Goal: Task Accomplishment & Management: Manage account settings

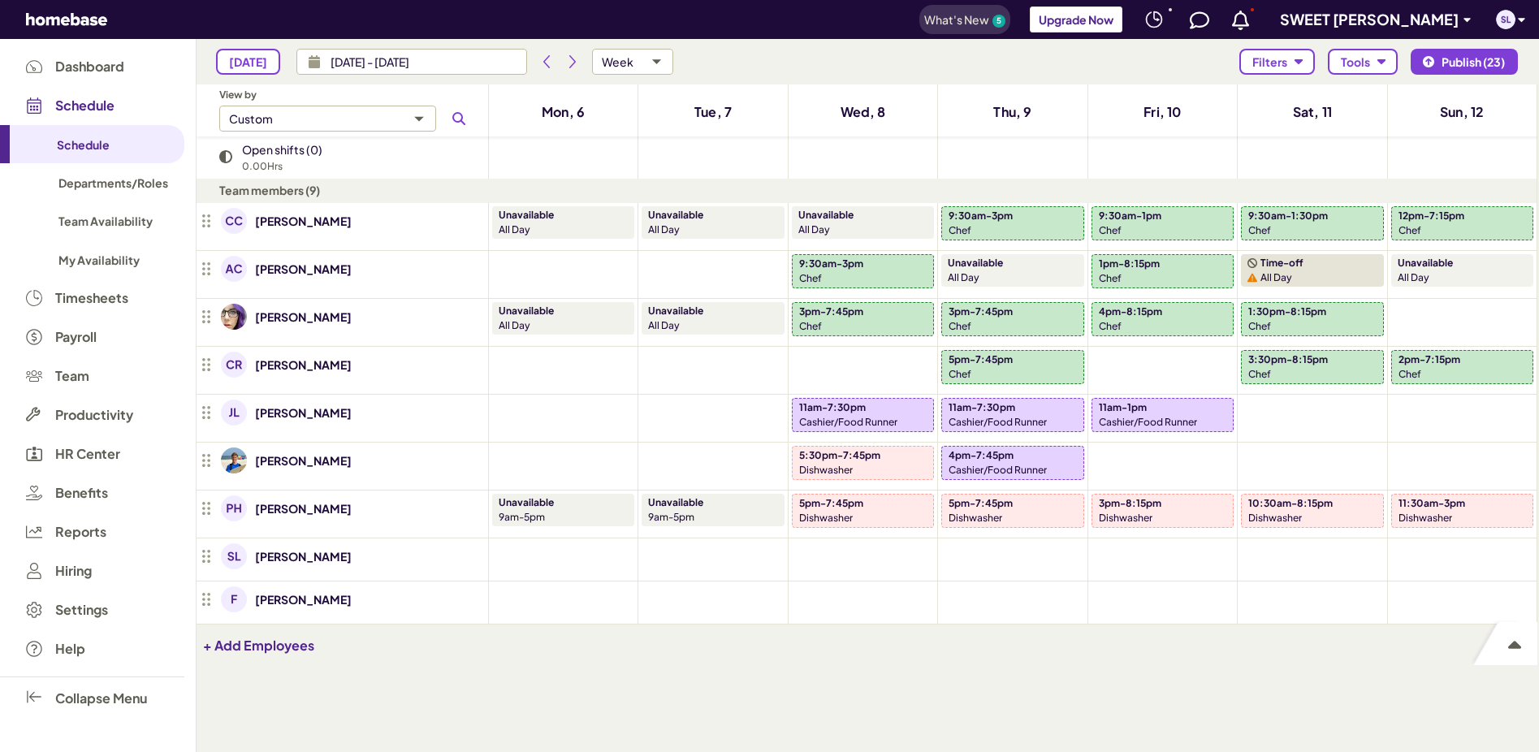
scroll to position [655, 1329]
click at [897, 626] on li "Delete" at bounding box center [890, 622] width 195 height 39
click at [1021, 631] on li "Delete" at bounding box center [1039, 622] width 195 height 39
click at [1022, 418] on p "Cashier/Food Runner" at bounding box center [998, 422] width 98 height 15
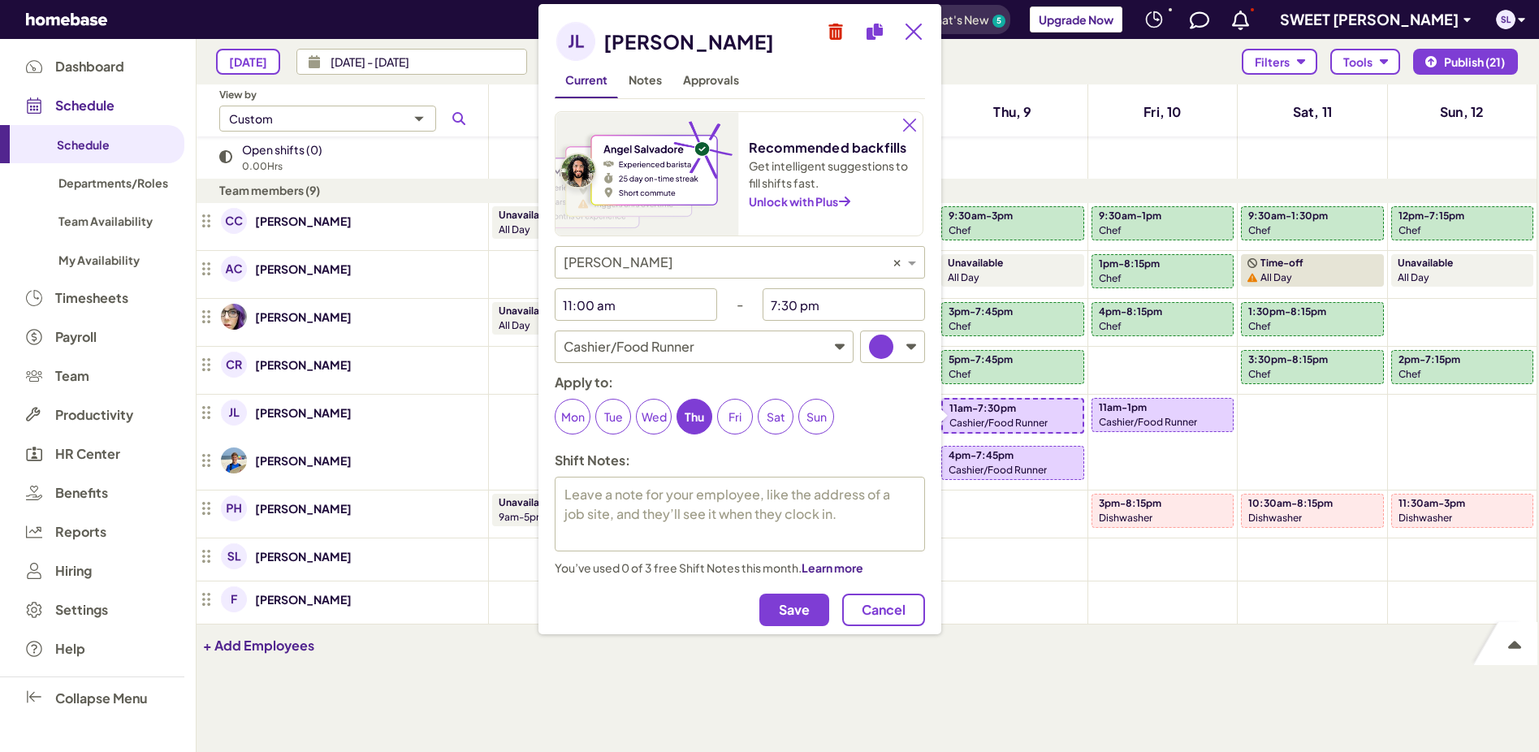
type textarea "x"
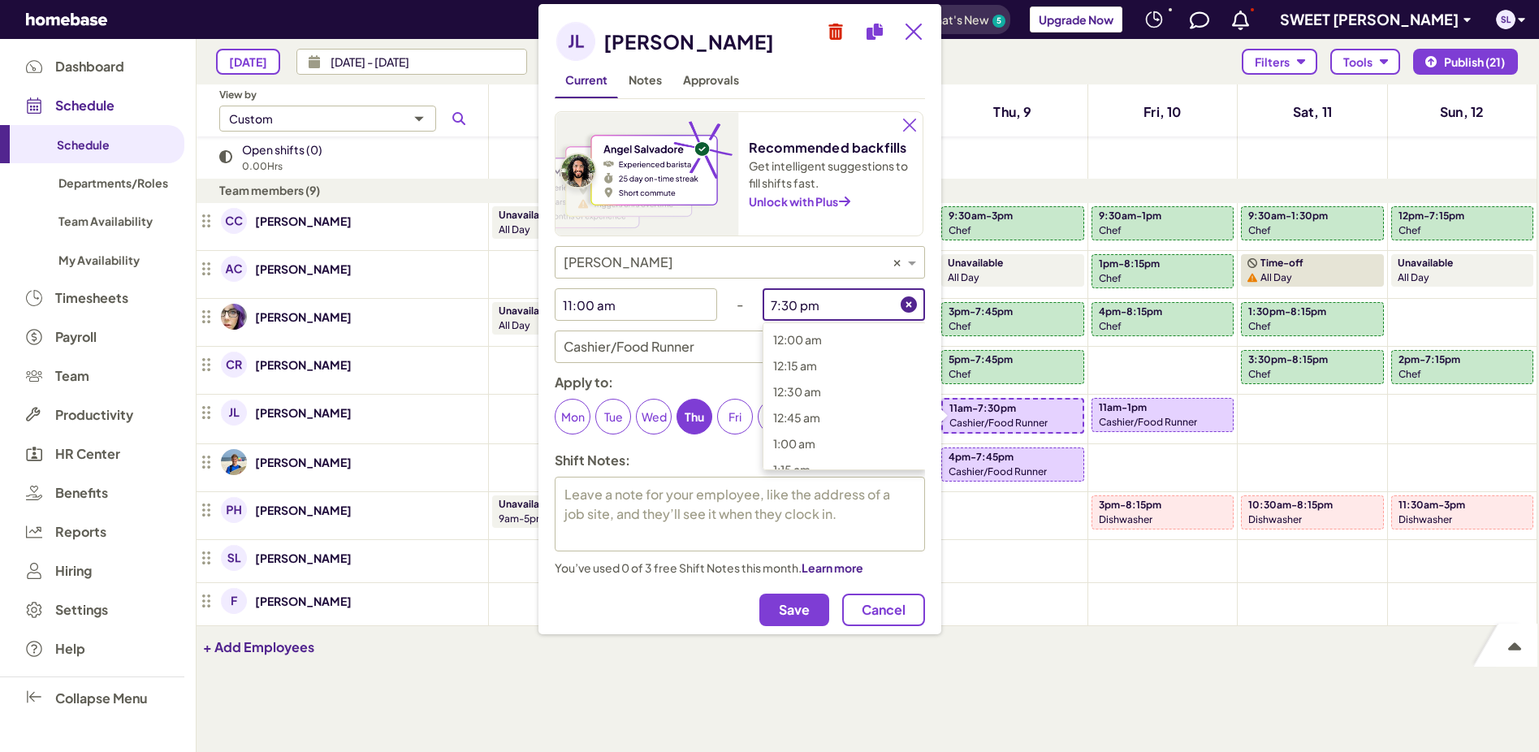
click at [820, 311] on input "7:30 pm" at bounding box center [832, 304] width 138 height 32
click at [807, 439] on span "4:00 pm" at bounding box center [796, 446] width 46 height 15
type input "4:00 pm"
type textarea "x"
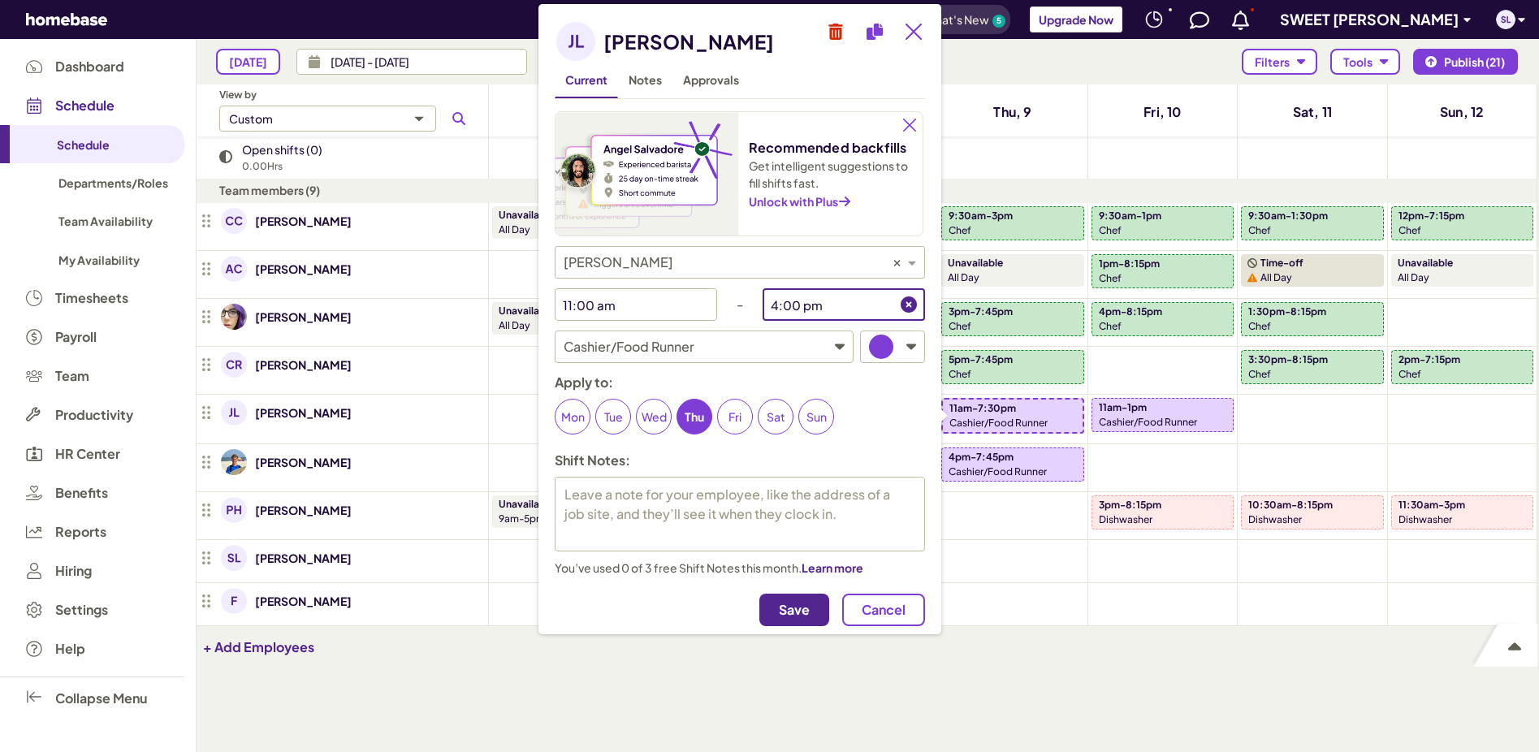
click at [790, 603] on span "Save" at bounding box center [794, 610] width 31 height 16
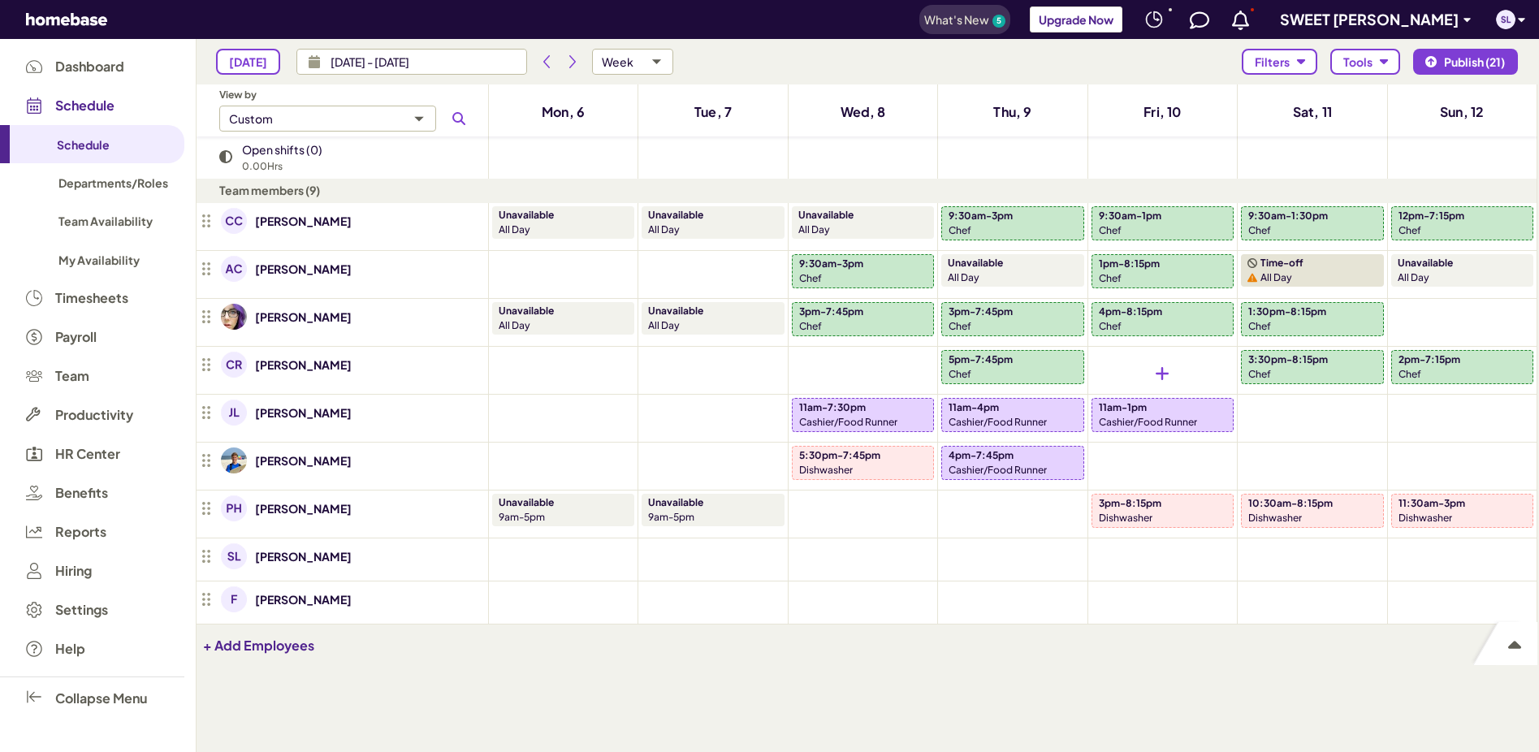
click at [1148, 391] on div at bounding box center [1163, 373] width 142 height 47
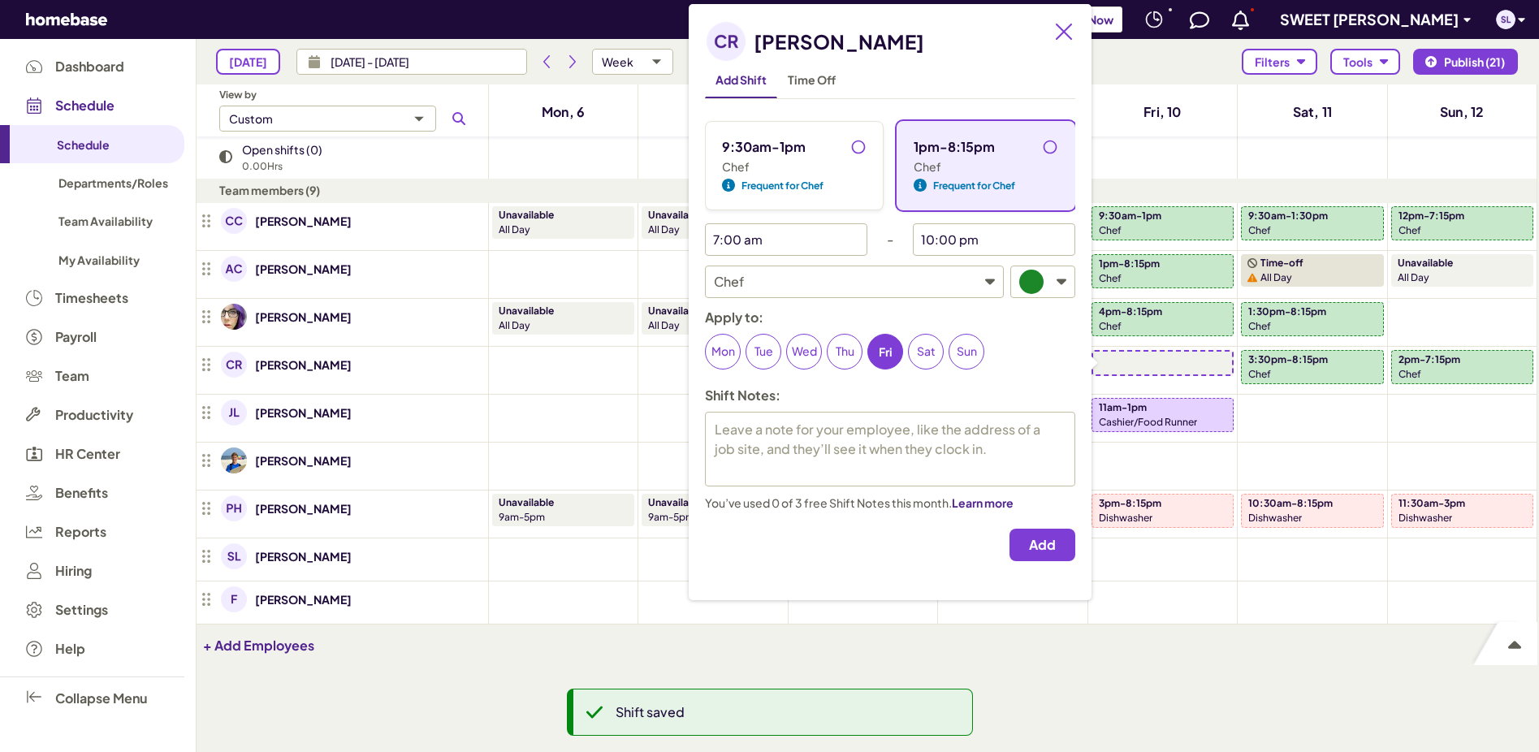
type textarea "x"
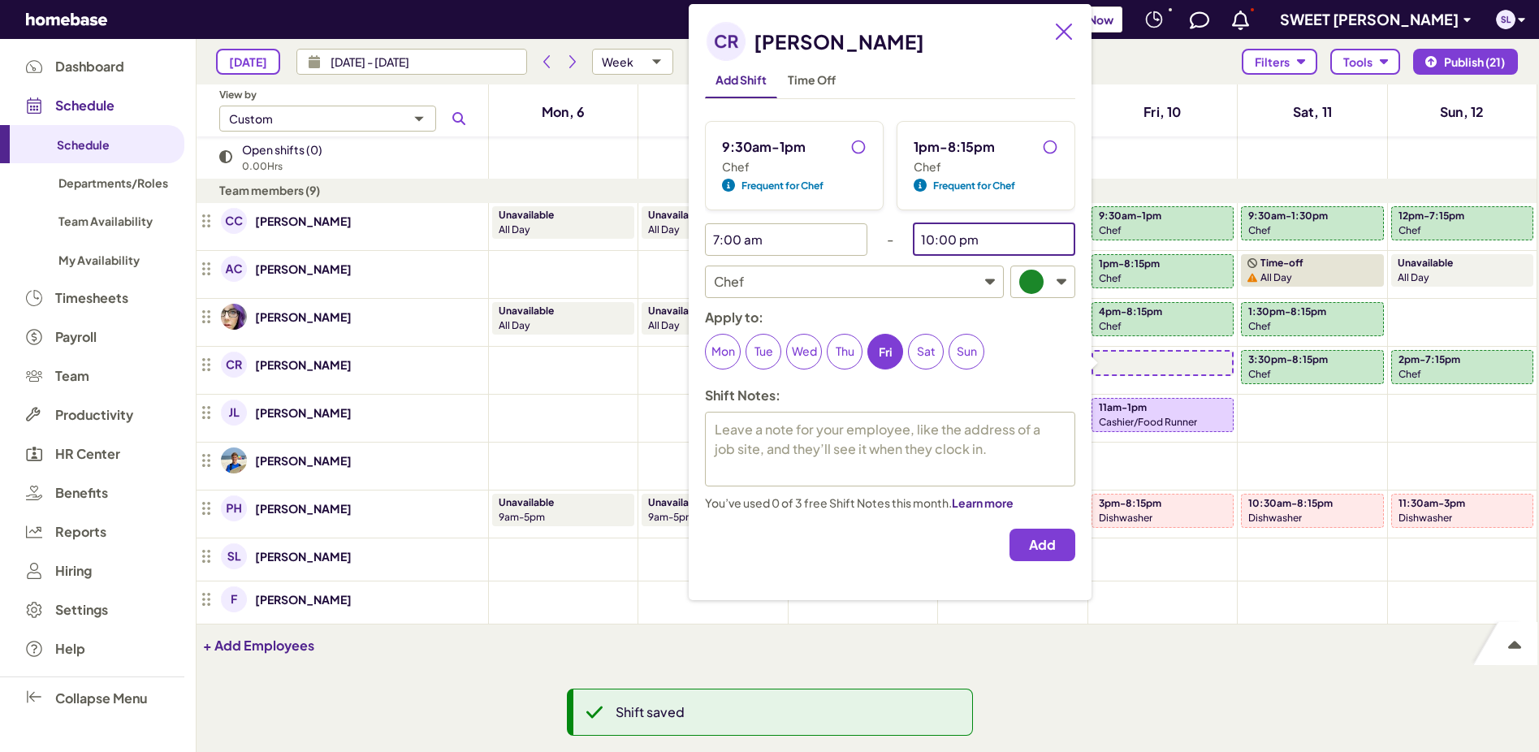
click at [994, 236] on input "10:00 pm" at bounding box center [982, 239] width 138 height 32
click at [965, 305] on span "6:00 pm" at bounding box center [945, 299] width 45 height 15
type input "6:00 pm"
type textarea "x"
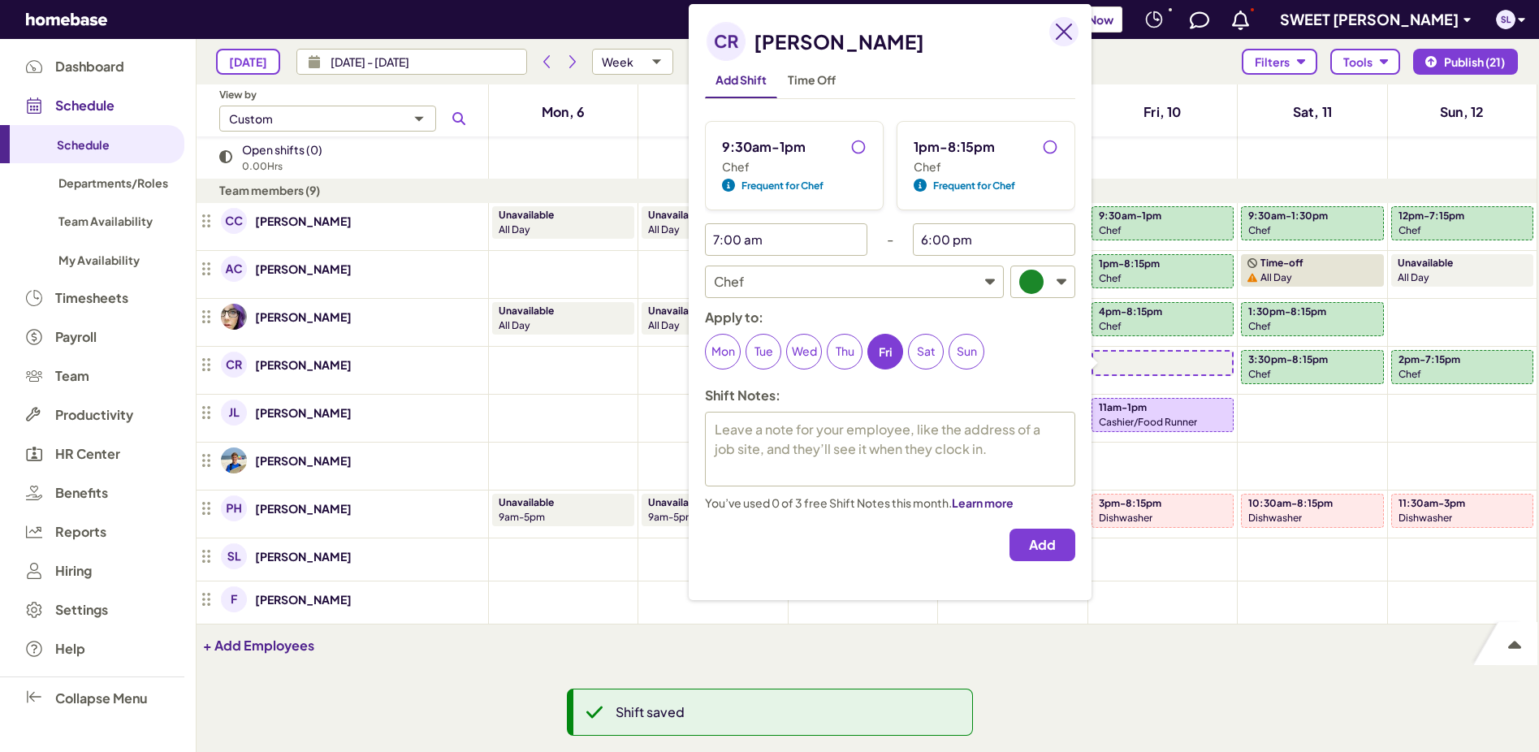
click at [1066, 29] on icon "Close" at bounding box center [1064, 32] width 16 height 16
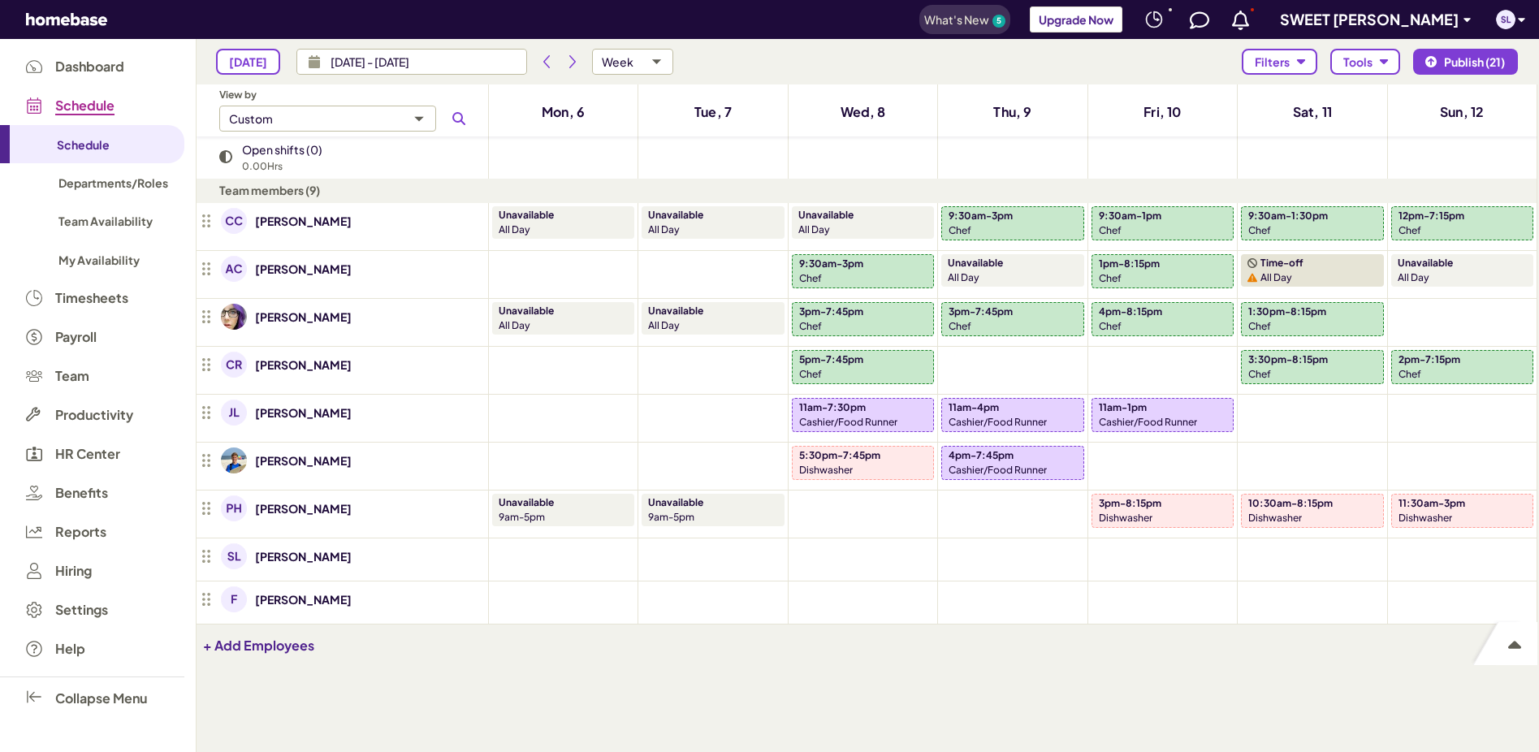
click at [87, 106] on span "Schedule" at bounding box center [84, 105] width 59 height 15
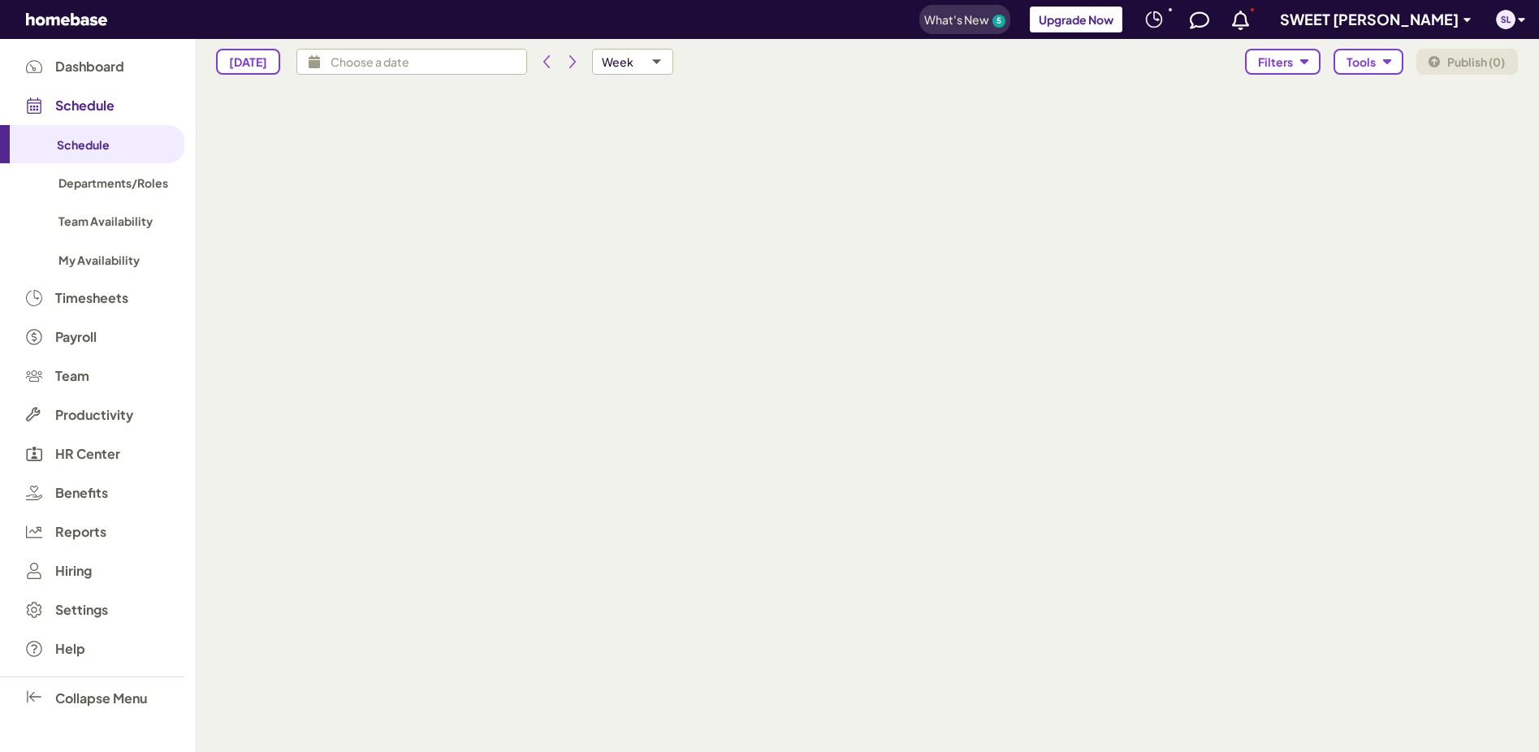
type input "[DATE] - [DATE]"
type input "isAvailabilitiesVisible,isTimeOffsVisible"
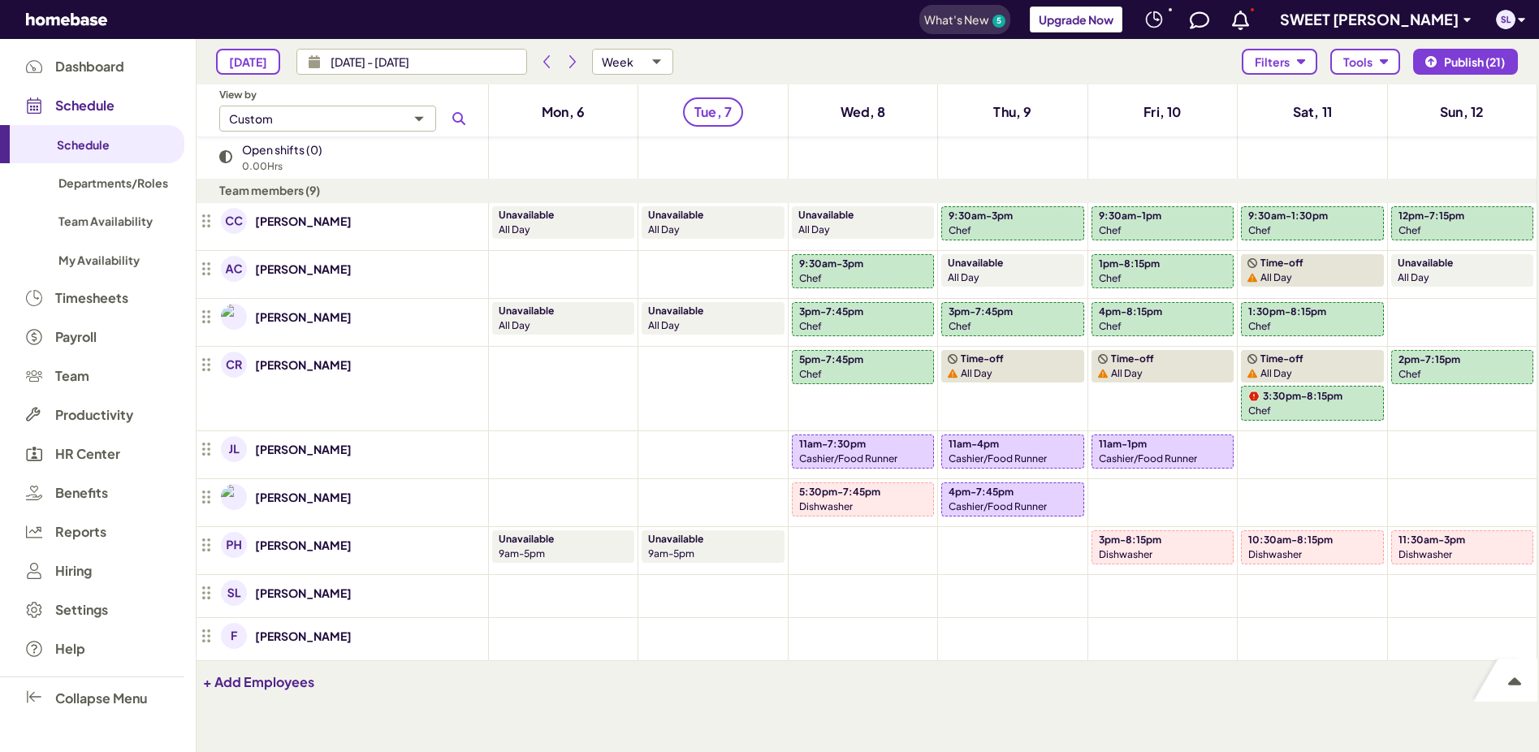
click at [1232, 21] on icon at bounding box center [1240, 20] width 17 height 19
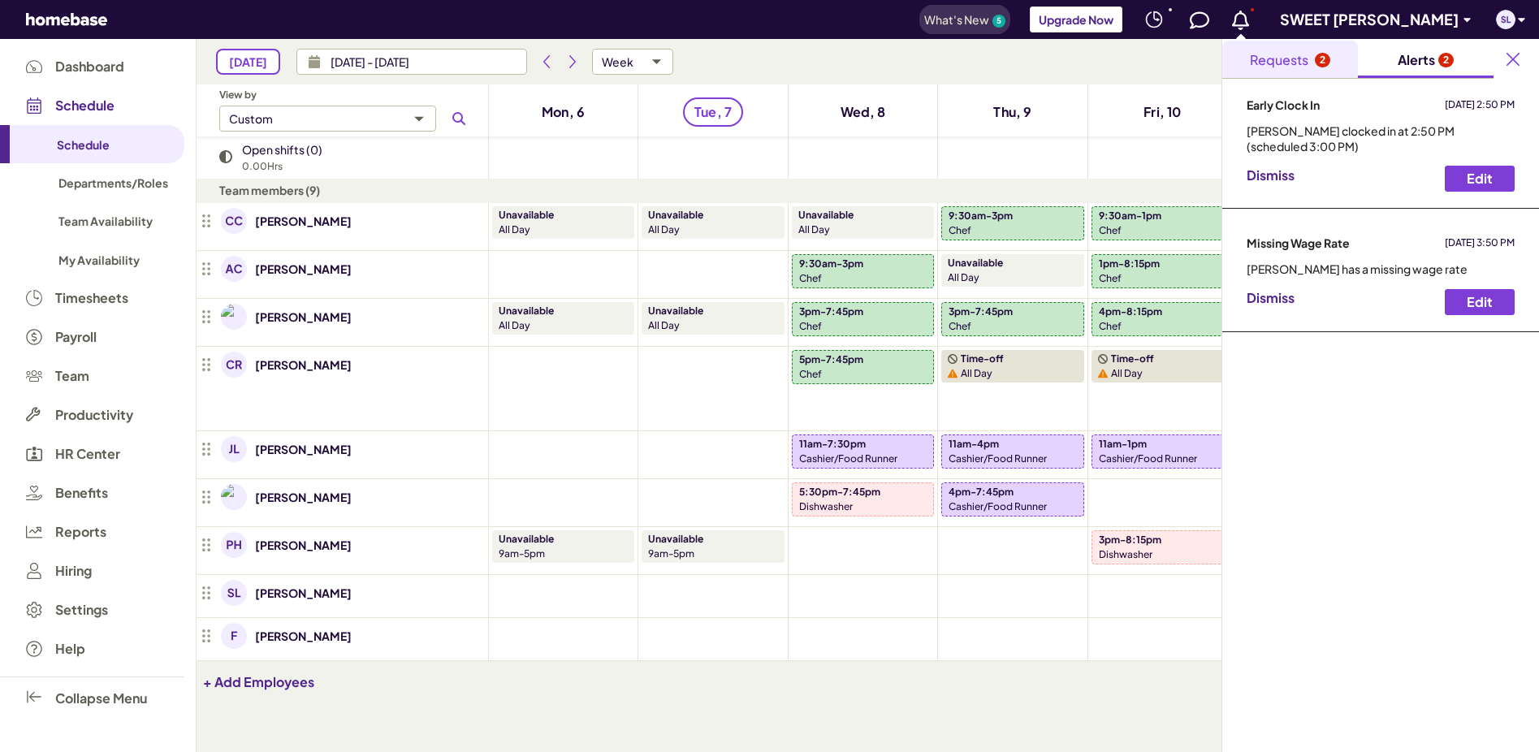
click at [1287, 54] on div "Requests" at bounding box center [1279, 59] width 58 height 19
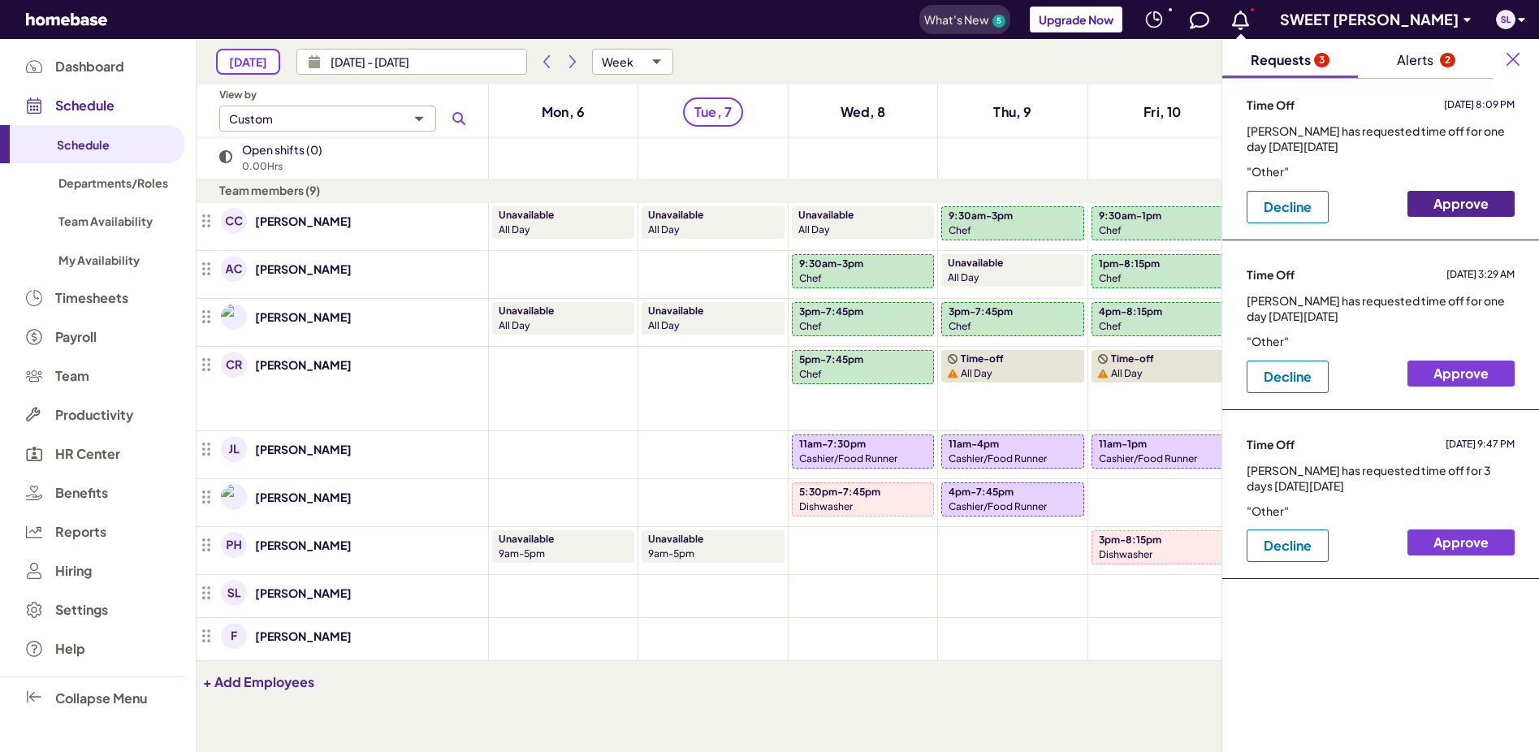
click at [1459, 197] on span "Approve" at bounding box center [1461, 203] width 80 height 28
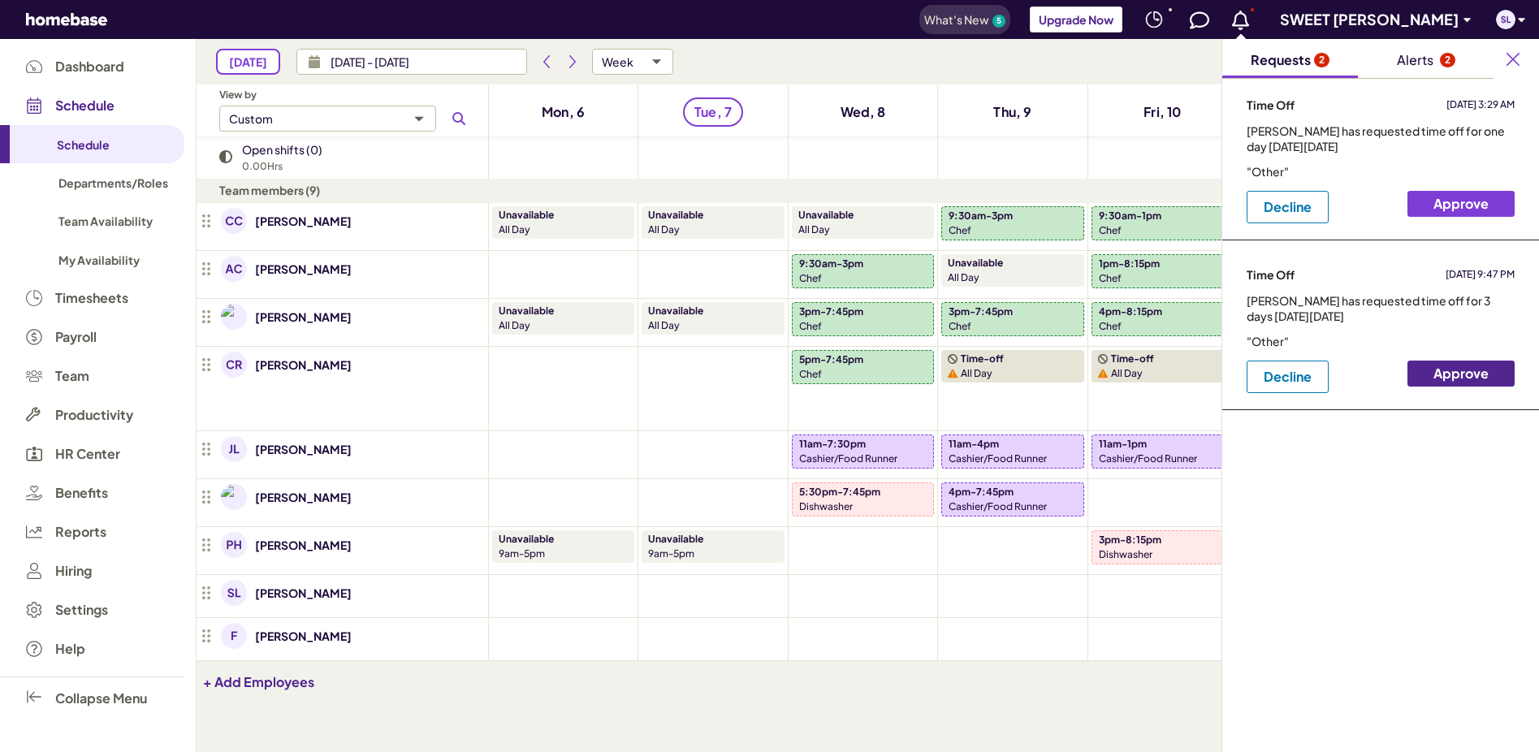
click at [1476, 374] on span "Approve" at bounding box center [1461, 373] width 80 height 28
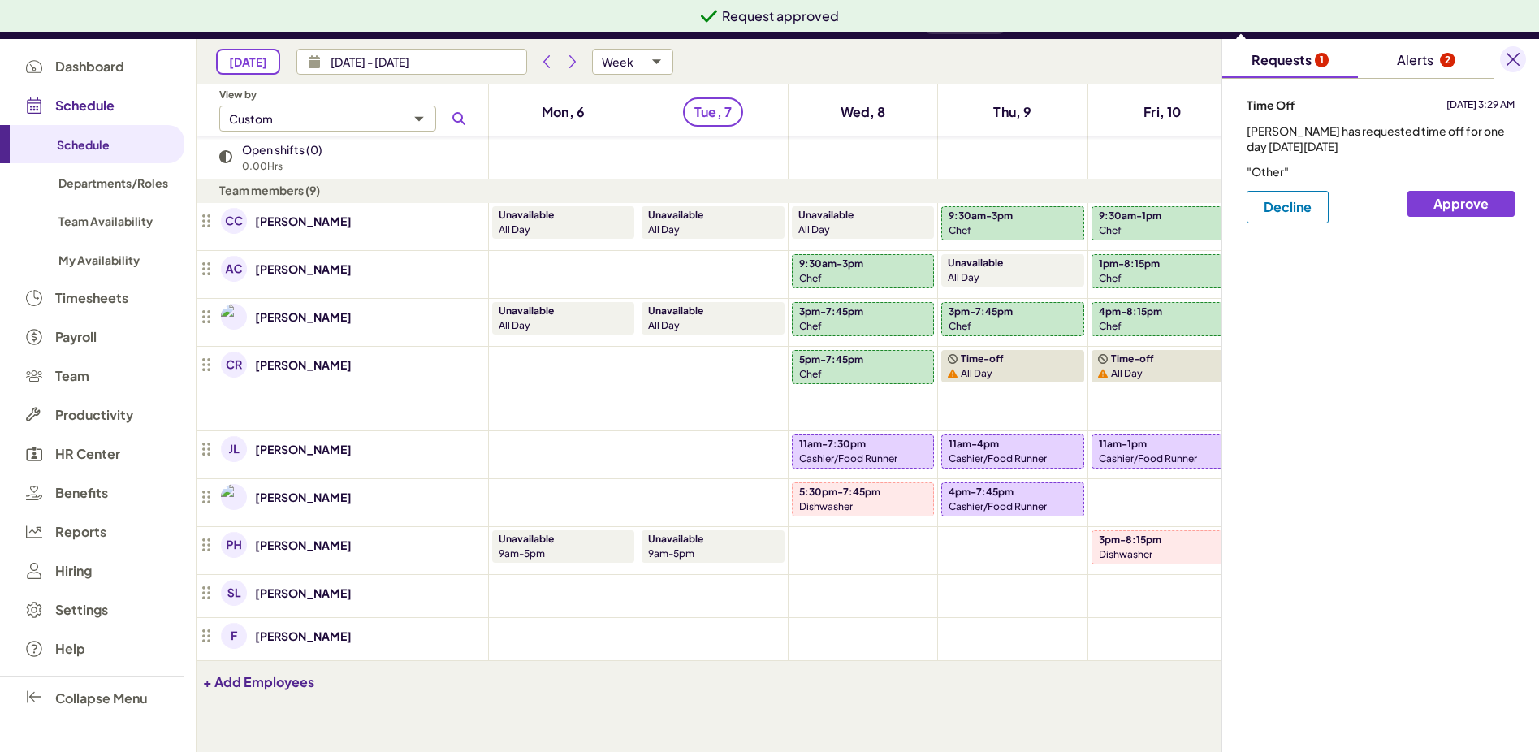
click at [1511, 57] on icon "button" at bounding box center [1513, 59] width 13 height 13
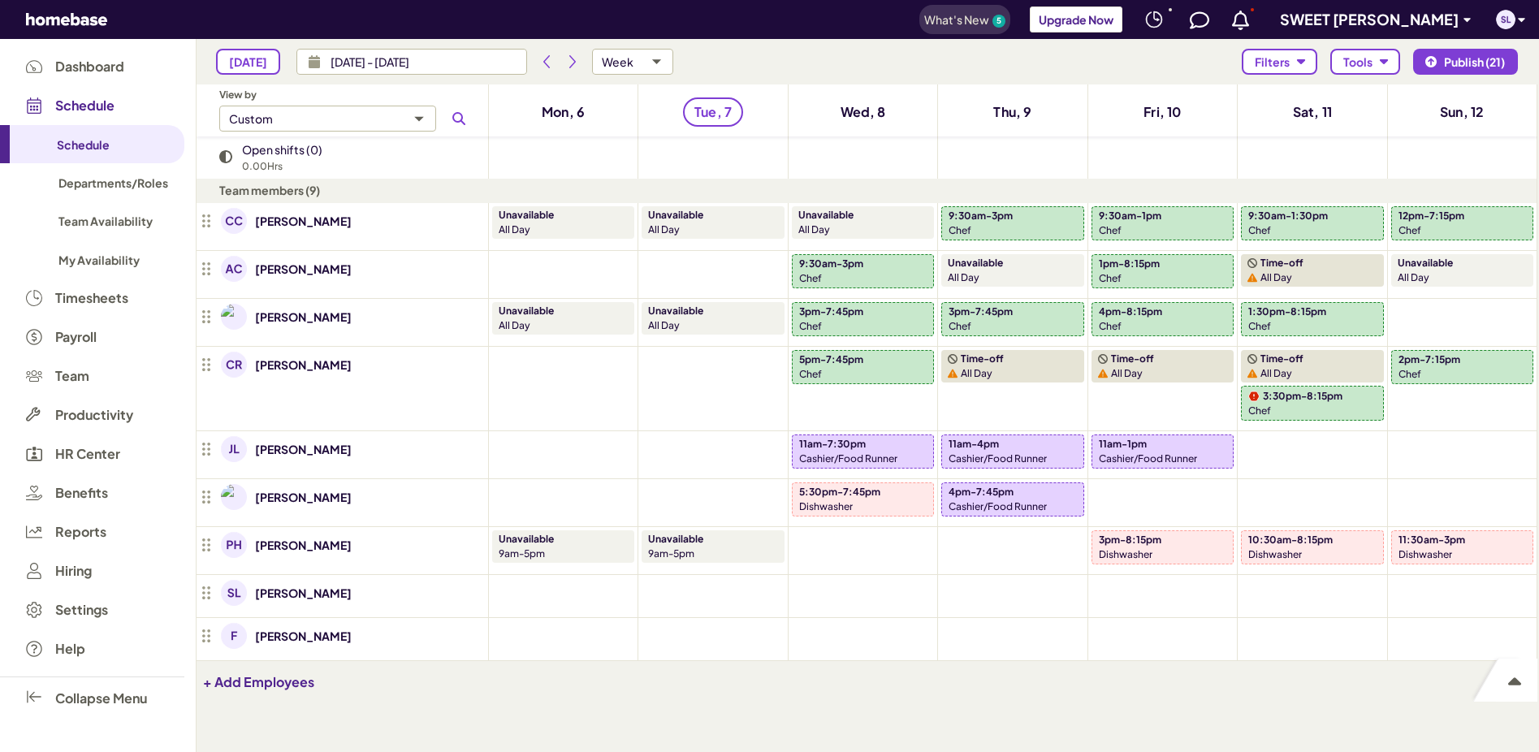
click at [1430, 222] on p "12pm-7:15pm" at bounding box center [1432, 216] width 66 height 15
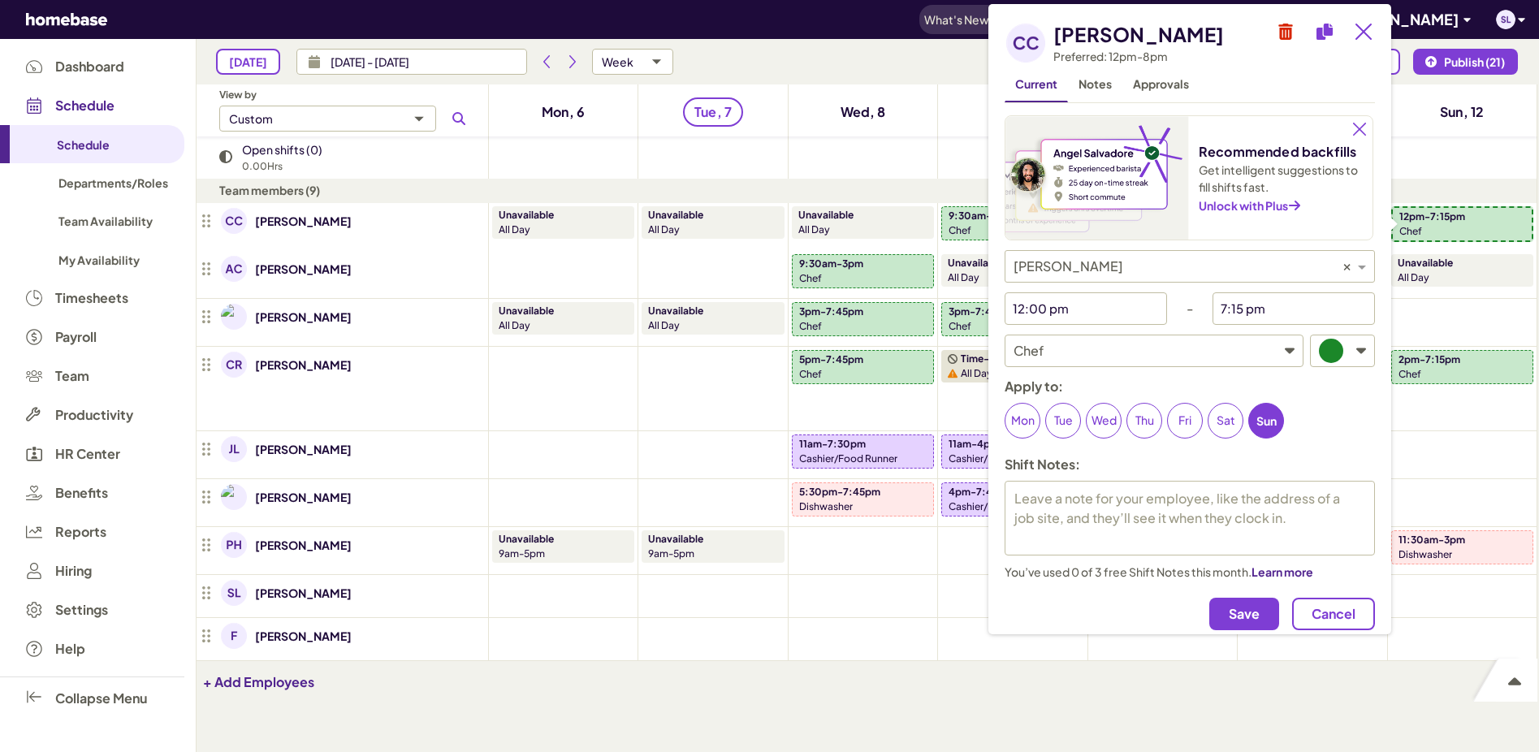
type textarea "x"
click at [1089, 304] on input "12:00 pm" at bounding box center [1074, 308] width 138 height 32
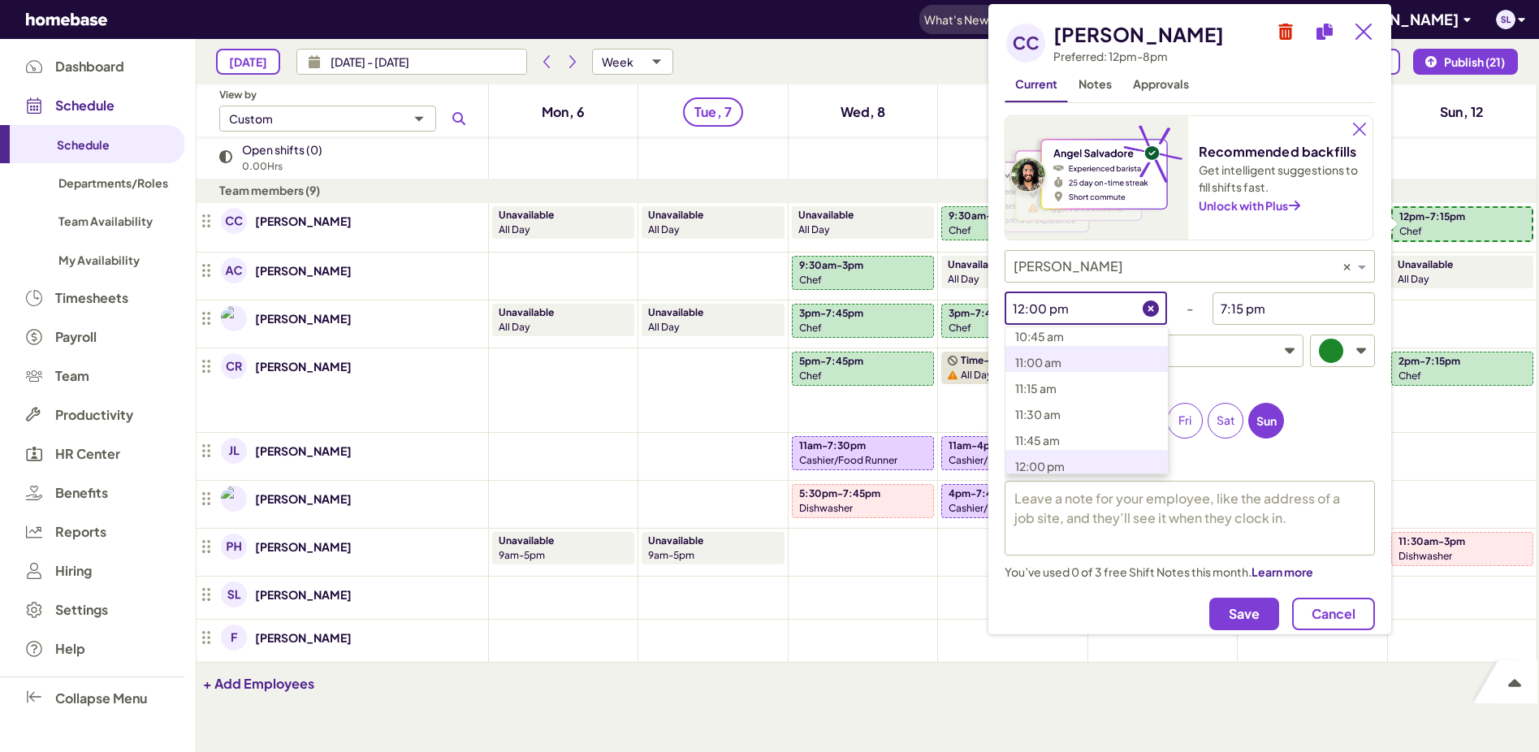
click at [1058, 367] on span "11:00 am" at bounding box center [1038, 362] width 46 height 15
type input "11:00 am"
type textarea "x"
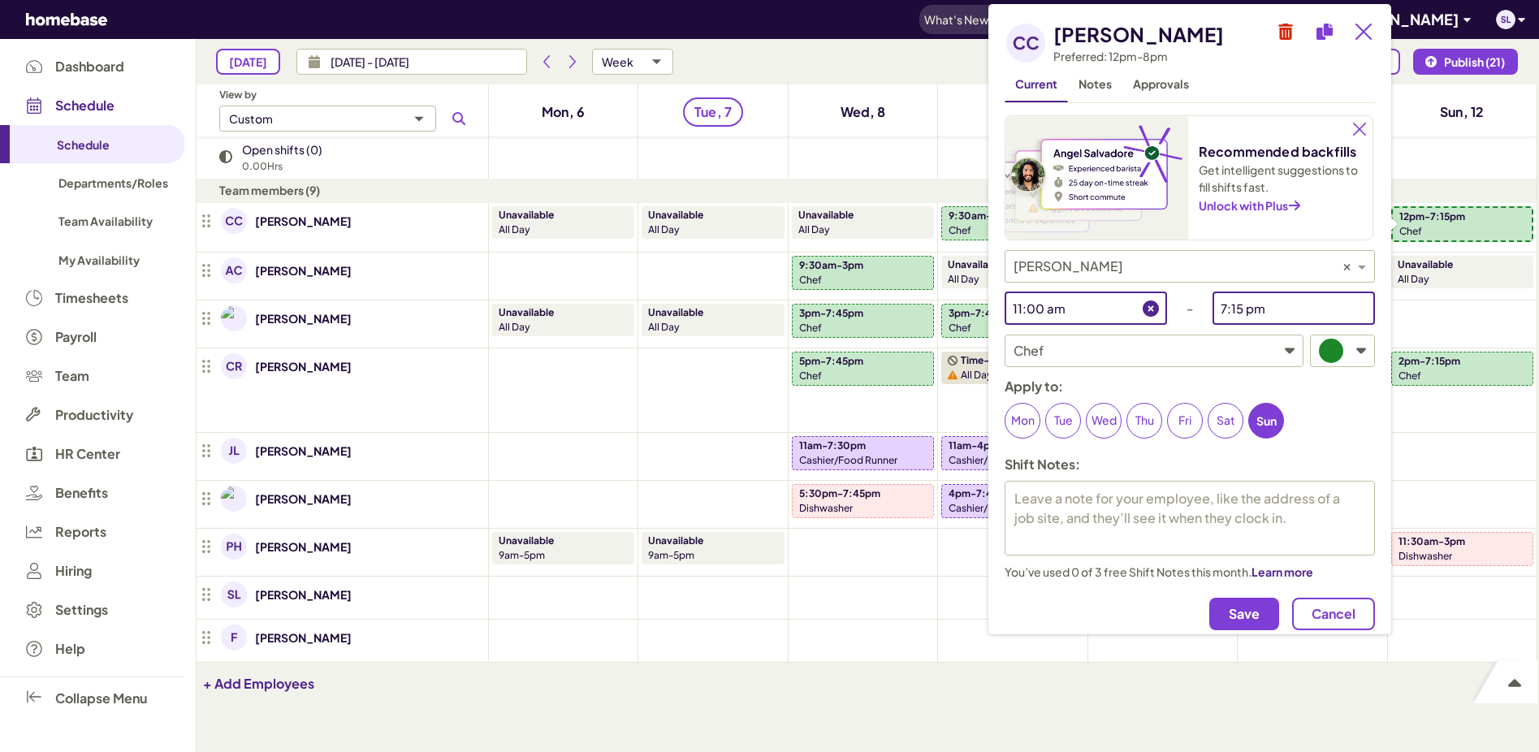
click at [1276, 309] on input "7:15 pm" at bounding box center [1282, 308] width 138 height 32
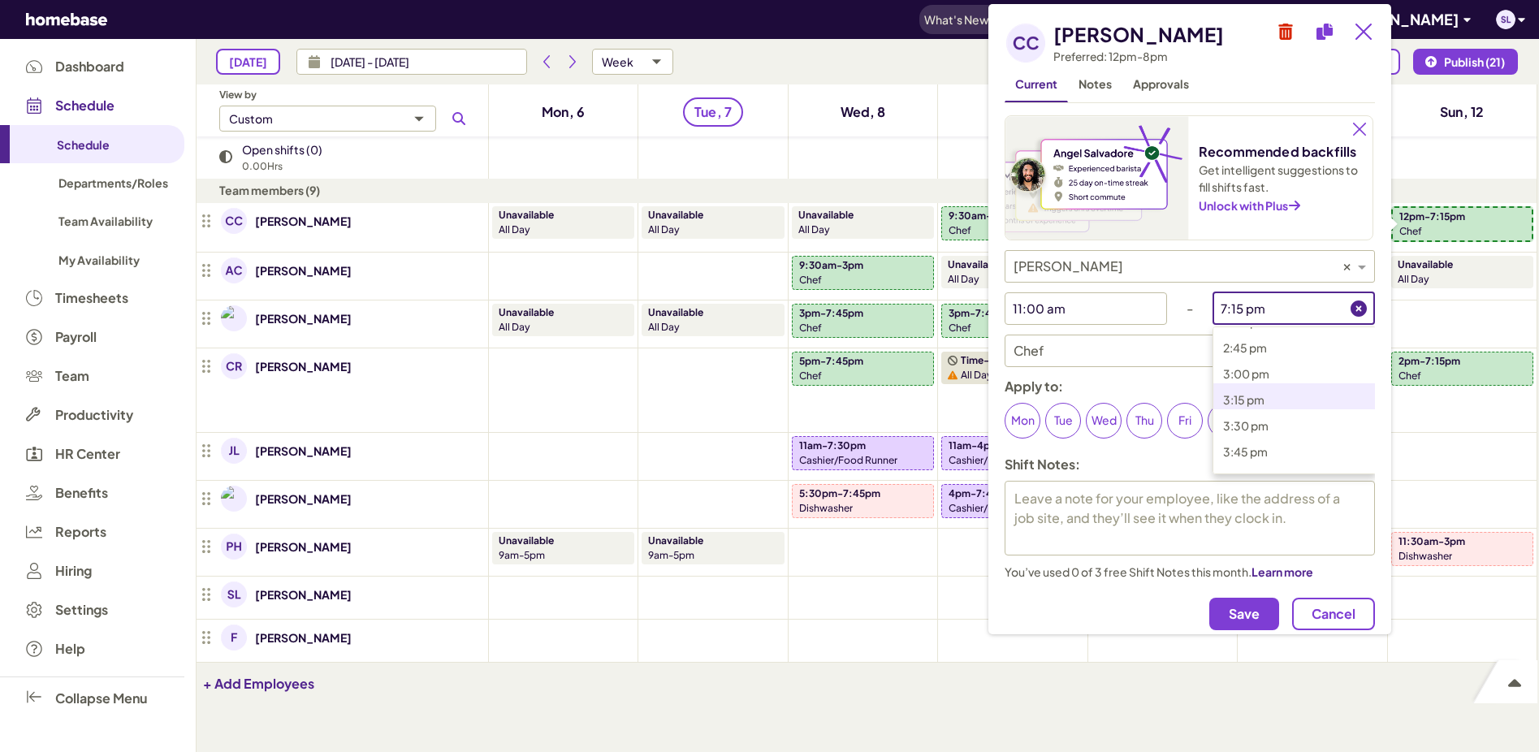
scroll to position [1402, 0]
click at [1246, 444] on span "2:30 pm" at bounding box center [1245, 449] width 45 height 15
type input "2:30 pm"
type textarea "x"
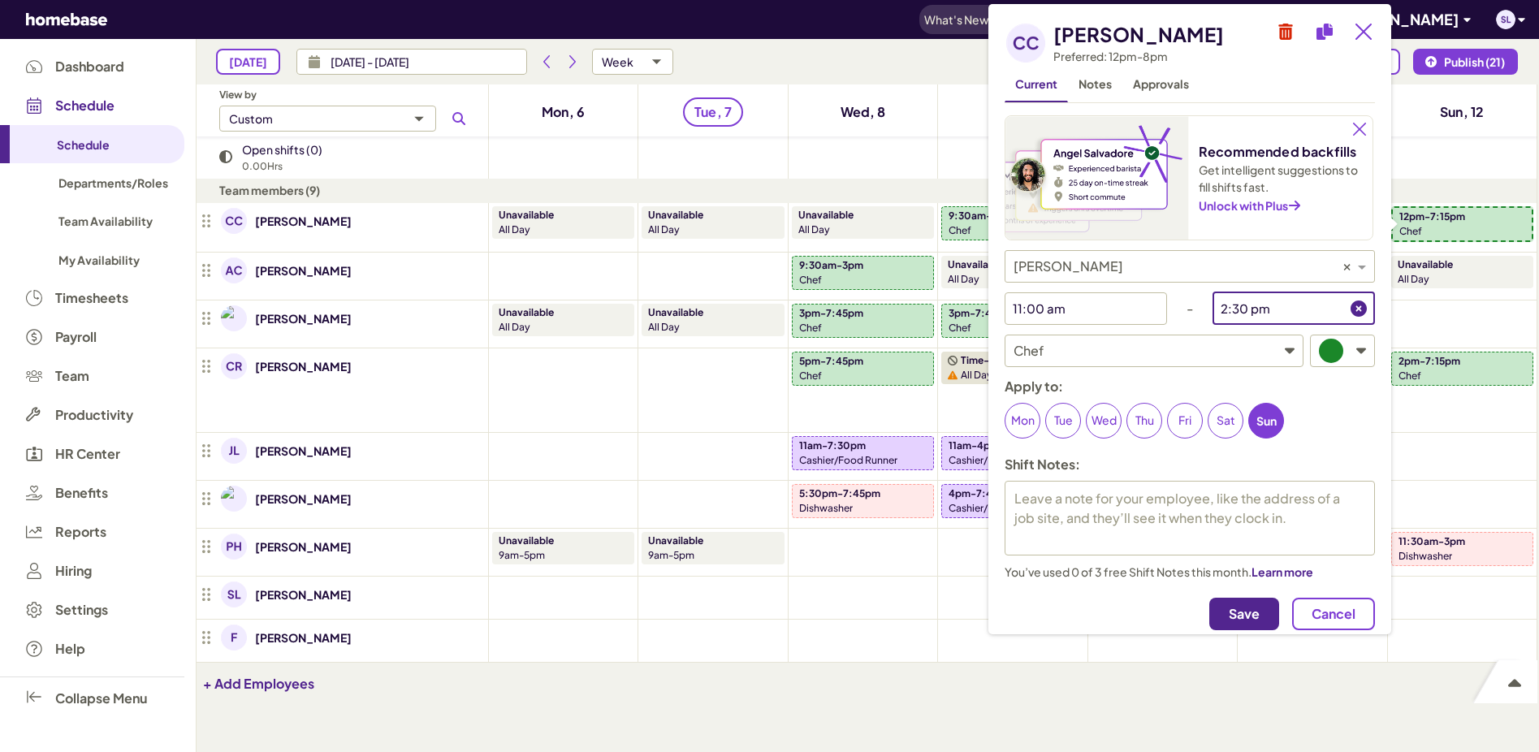
click at [1246, 610] on span "Save" at bounding box center [1244, 614] width 31 height 16
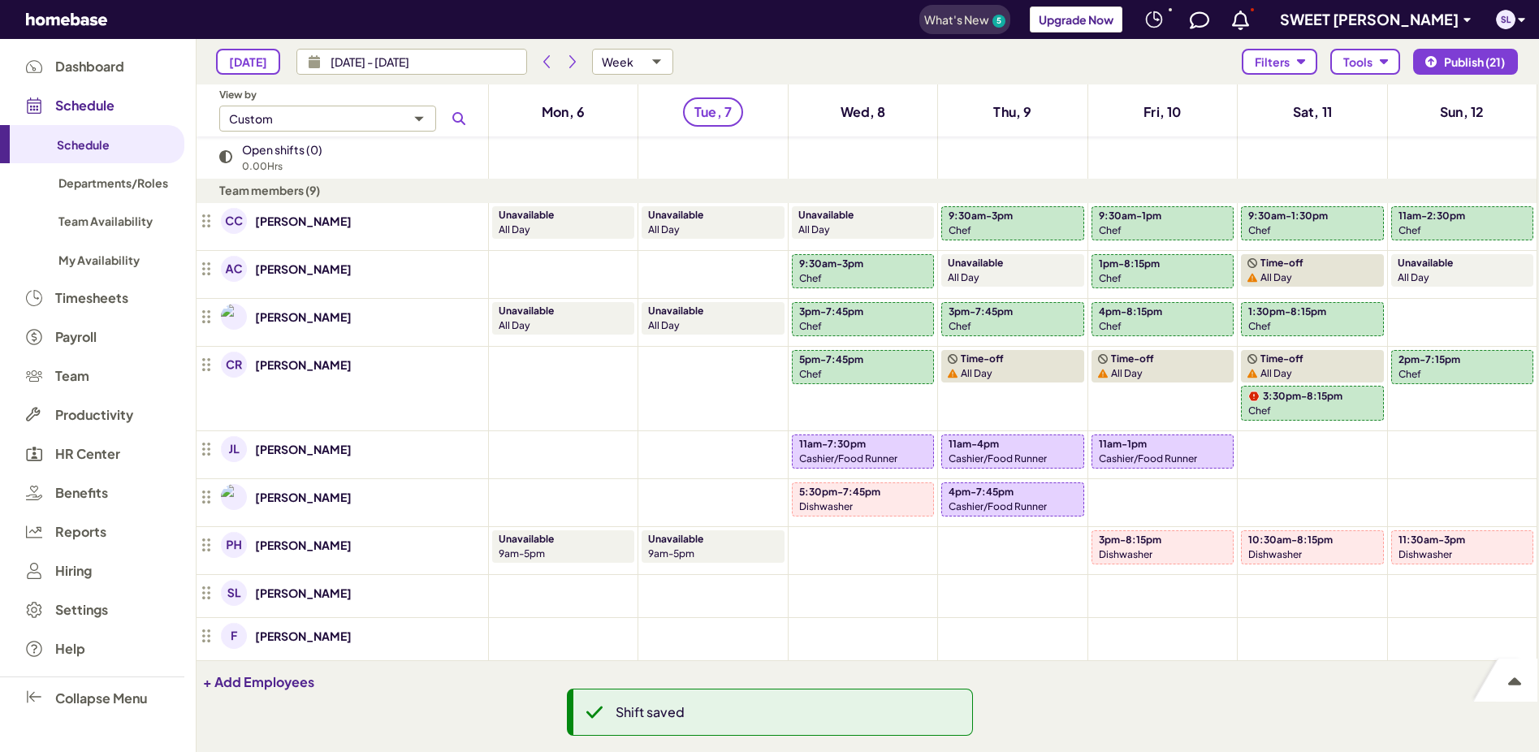
click at [1455, 270] on div "Unavailable" at bounding box center [1462, 263] width 129 height 15
click at [1528, 292] on div "Add" at bounding box center [1462, 295] width 142 height 26
click at [1475, 296] on button "Add" at bounding box center [1462, 295] width 52 height 26
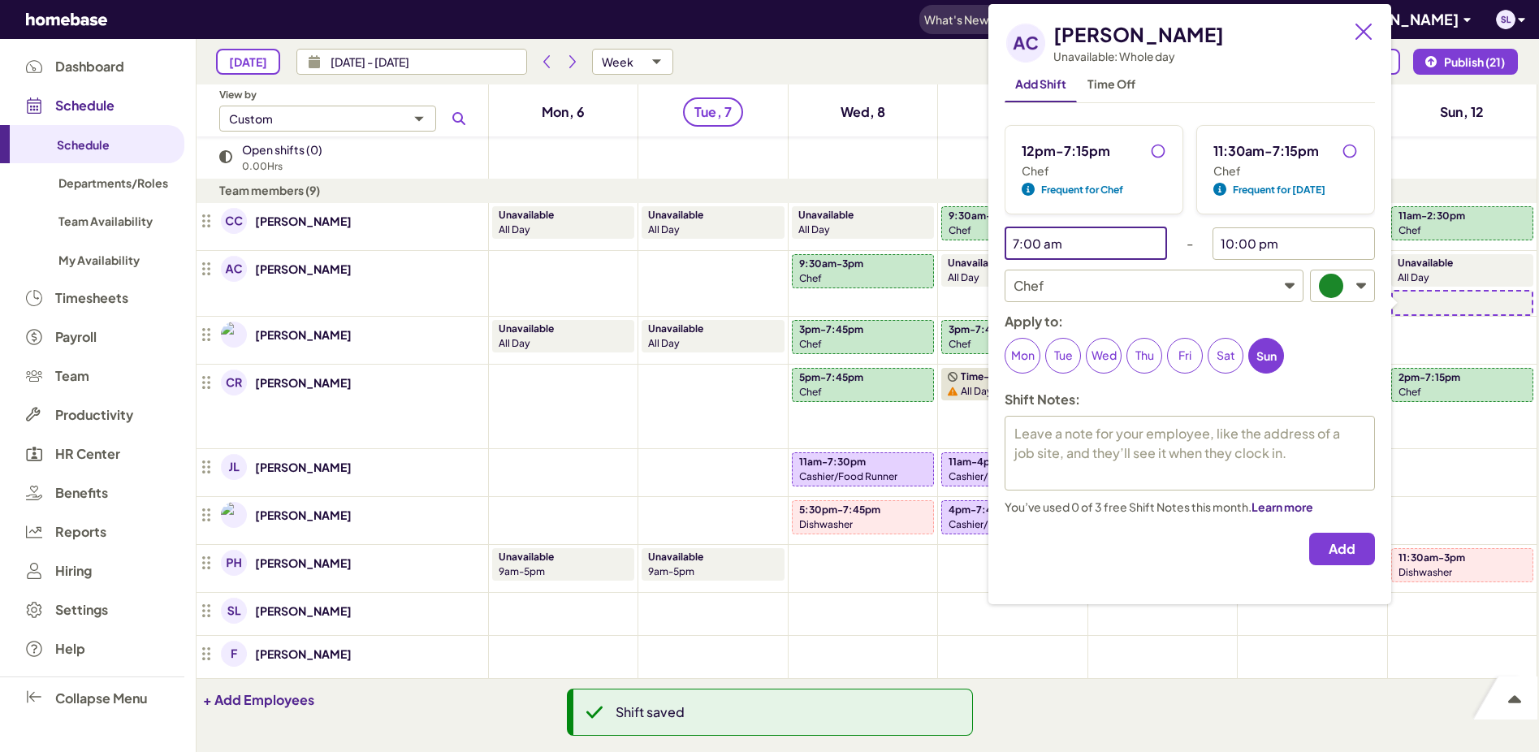
click at [1086, 241] on input "7:00 am" at bounding box center [1074, 243] width 138 height 32
type textarea "x"
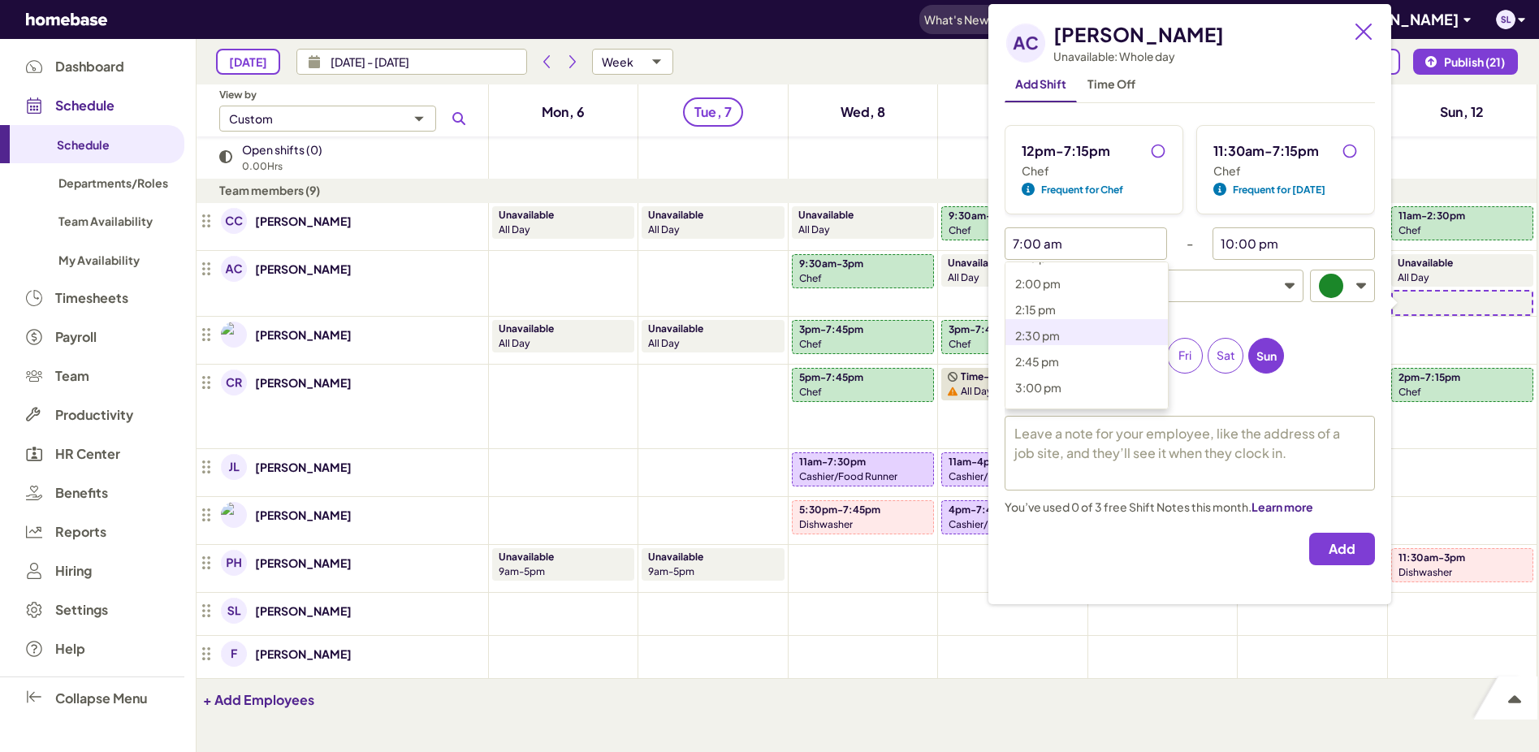
click at [1040, 335] on span "2:30 pm" at bounding box center [1037, 335] width 45 height 15
type input "2:30 pm"
type textarea "x"
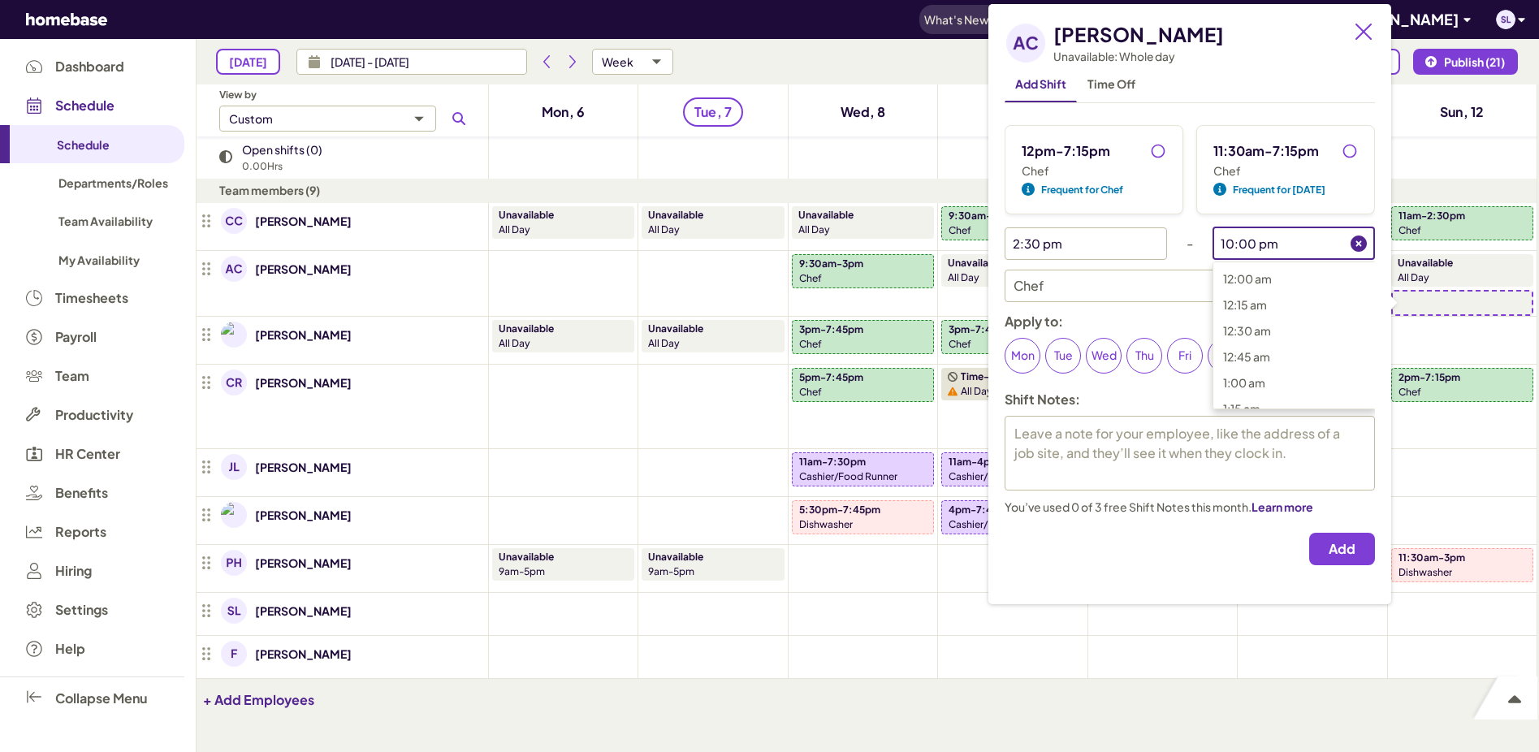
click at [1305, 250] on input "10:00 pm" at bounding box center [1282, 243] width 138 height 32
click at [1268, 320] on p "7:15 pm" at bounding box center [1304, 327] width 162 height 19
type input "7:15 pm"
type textarea "x"
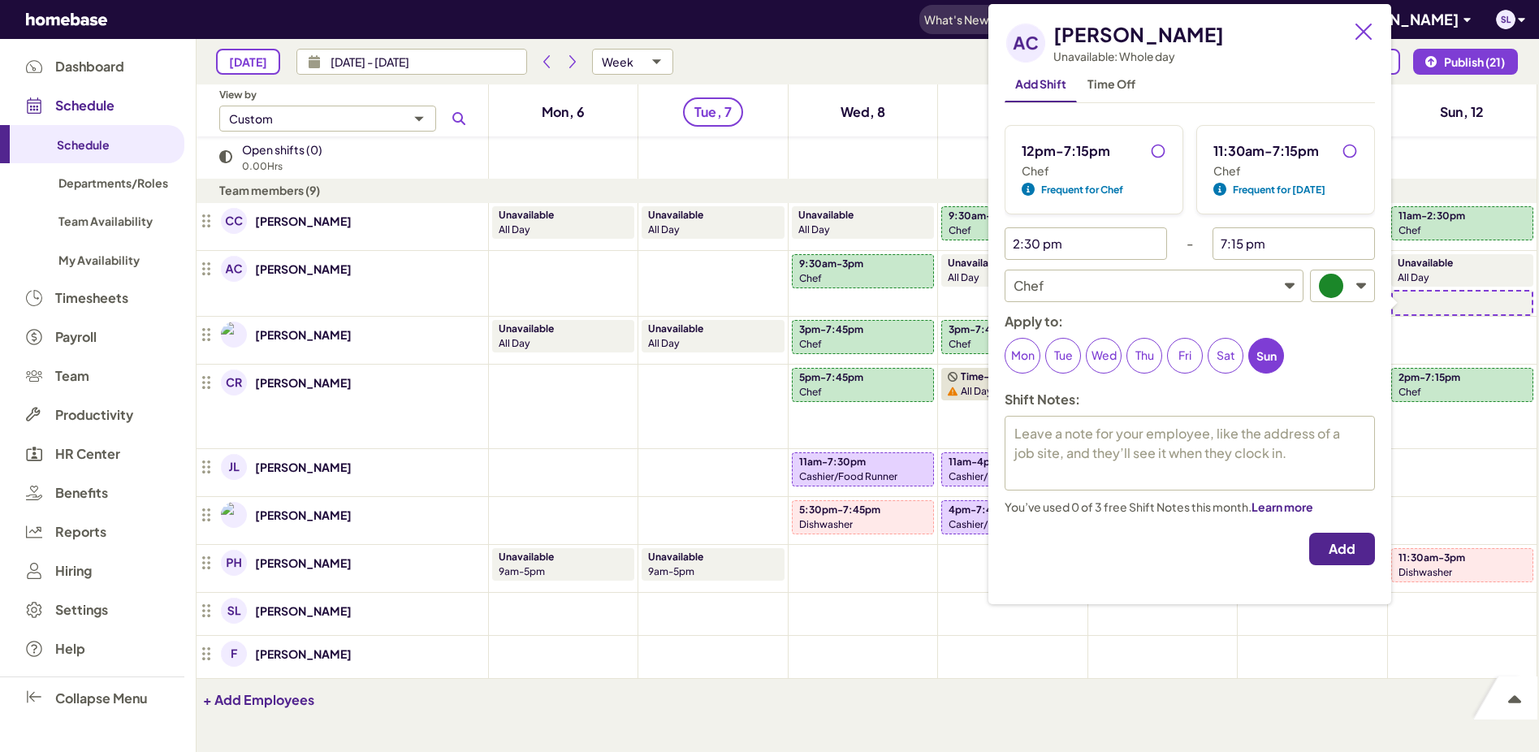
click at [1355, 549] on span "Add" at bounding box center [1342, 549] width 27 height 16
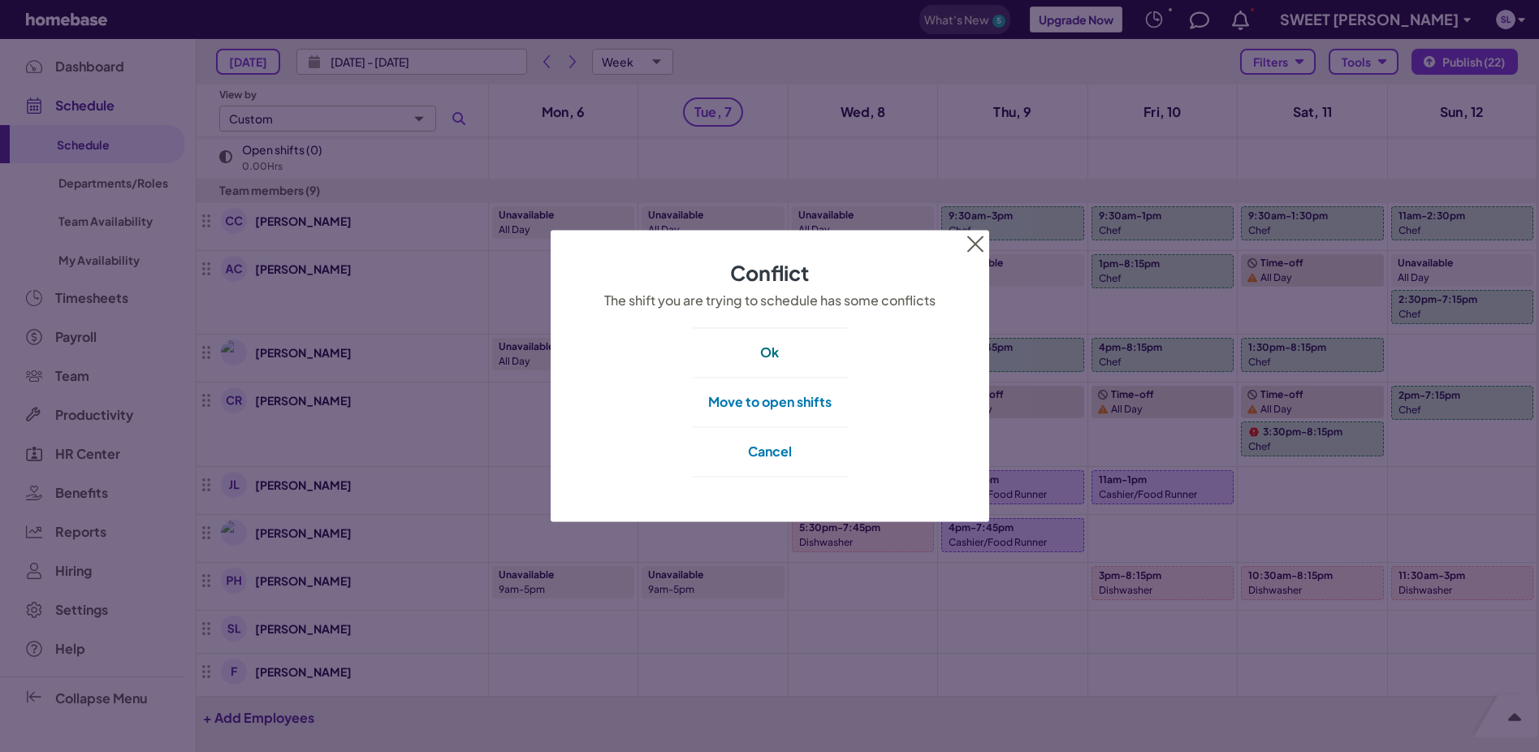
click at [760, 350] on button "Ok" at bounding box center [770, 353] width 156 height 50
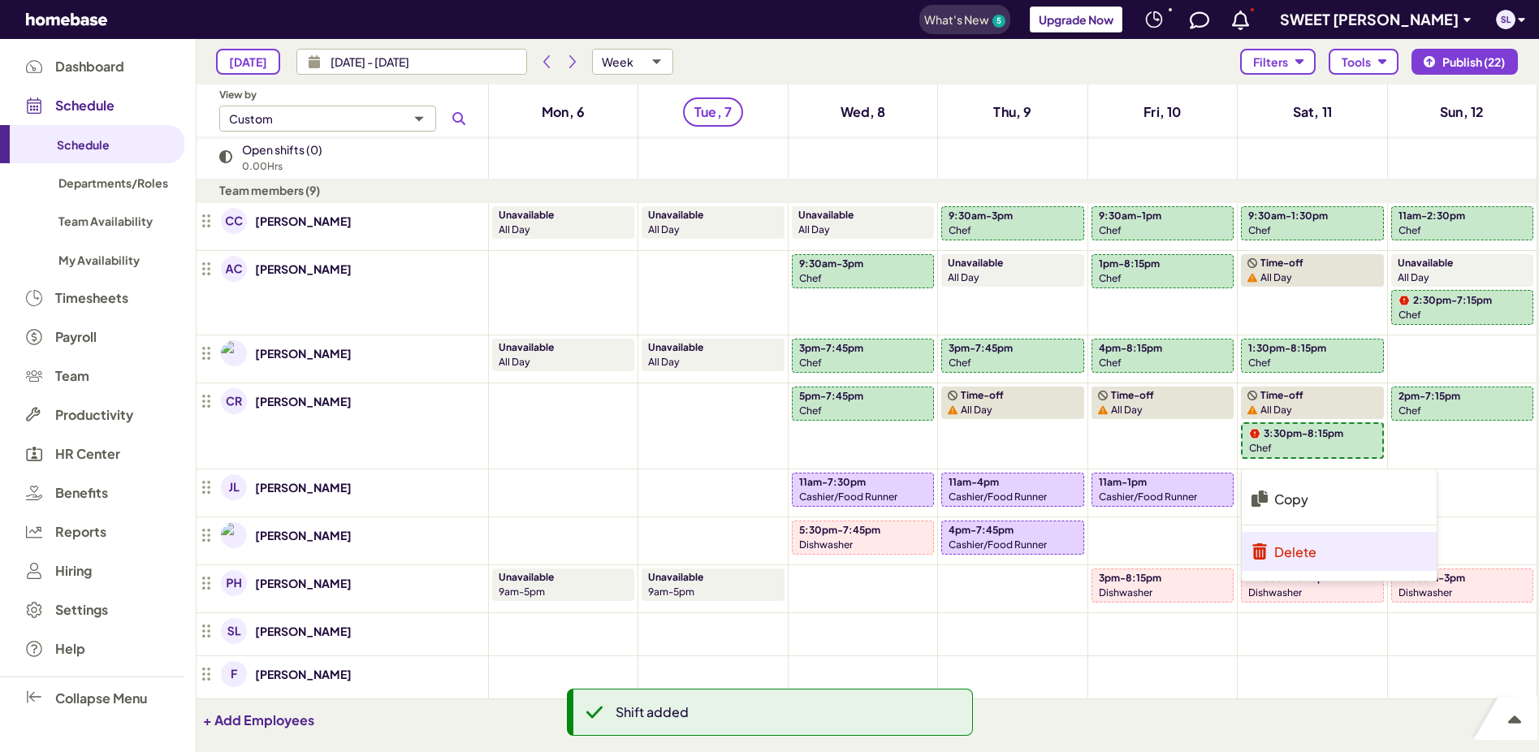
click at [1308, 551] on p "Delete" at bounding box center [1295, 551] width 42 height 17
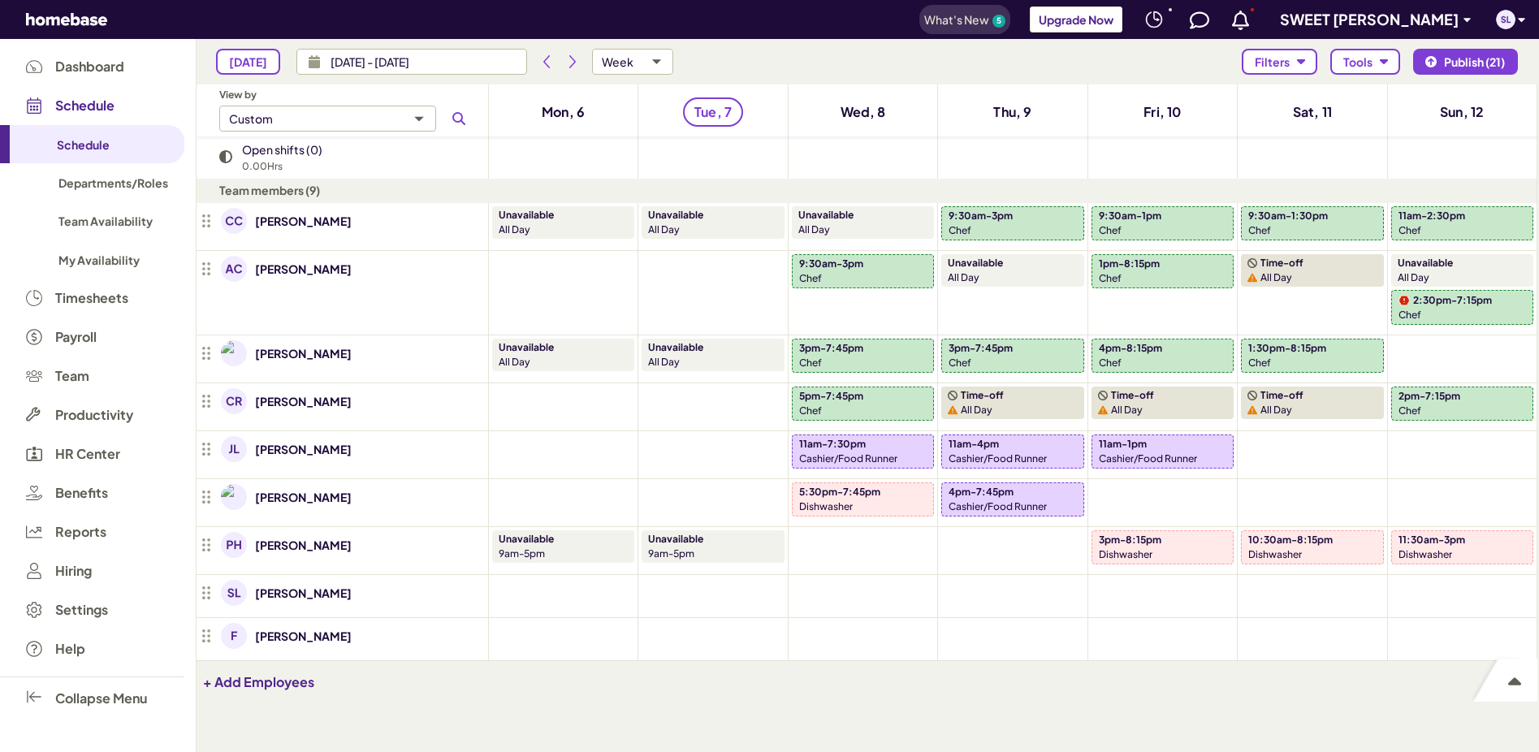
click at [1316, 550] on div "Dishwasher" at bounding box center [1312, 554] width 128 height 15
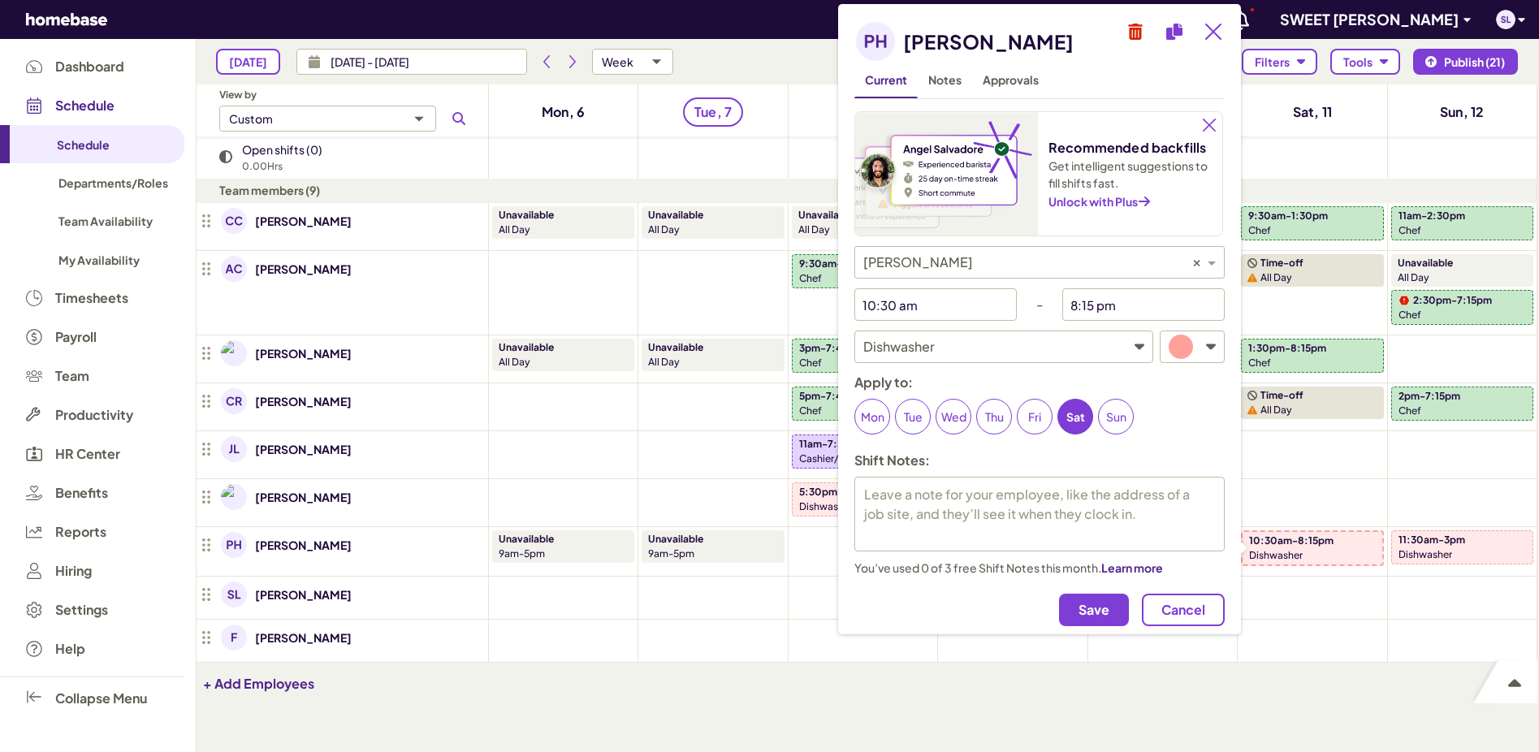
type textarea "x"
click at [1135, 309] on input "8:15 pm" at bounding box center [1131, 304] width 138 height 32
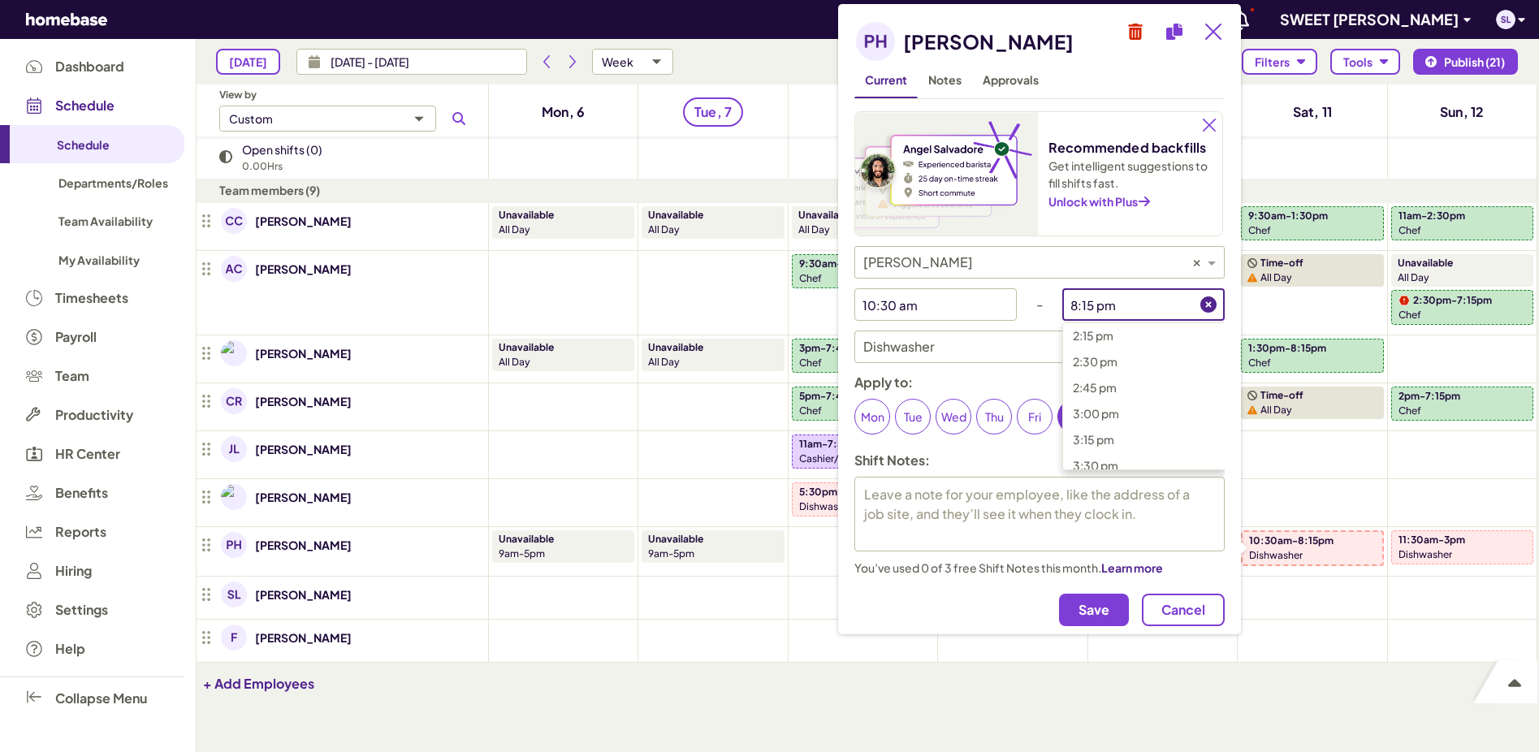
scroll to position [1530, 0]
click at [1079, 367] on span "3:00 pm" at bounding box center [1096, 368] width 46 height 15
type input "3:00 pm"
type textarea "x"
click at [1092, 606] on span "Save" at bounding box center [1094, 610] width 31 height 16
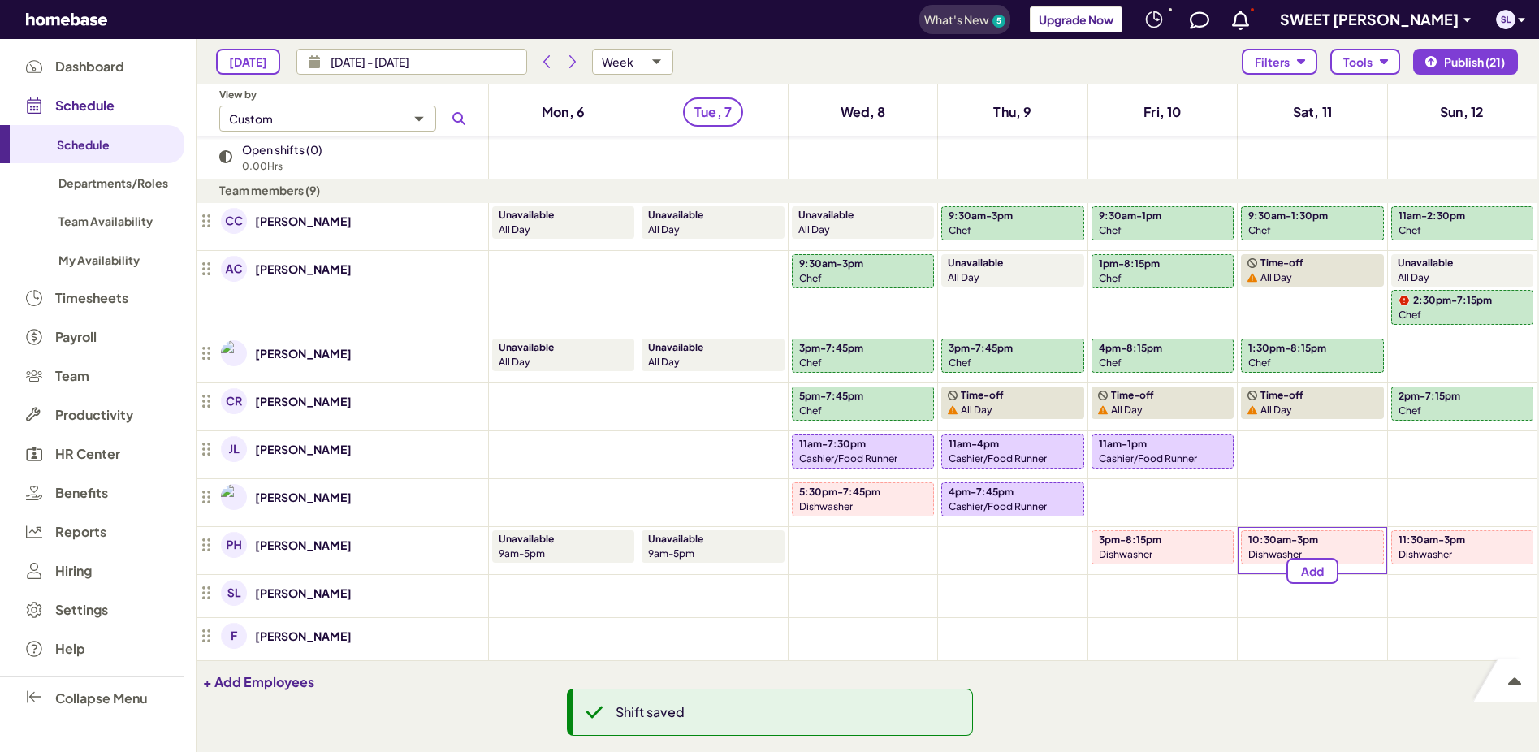
click at [1372, 569] on div "Add" at bounding box center [1312, 571] width 142 height 26
click at [1315, 573] on span "Add" at bounding box center [1312, 571] width 23 height 14
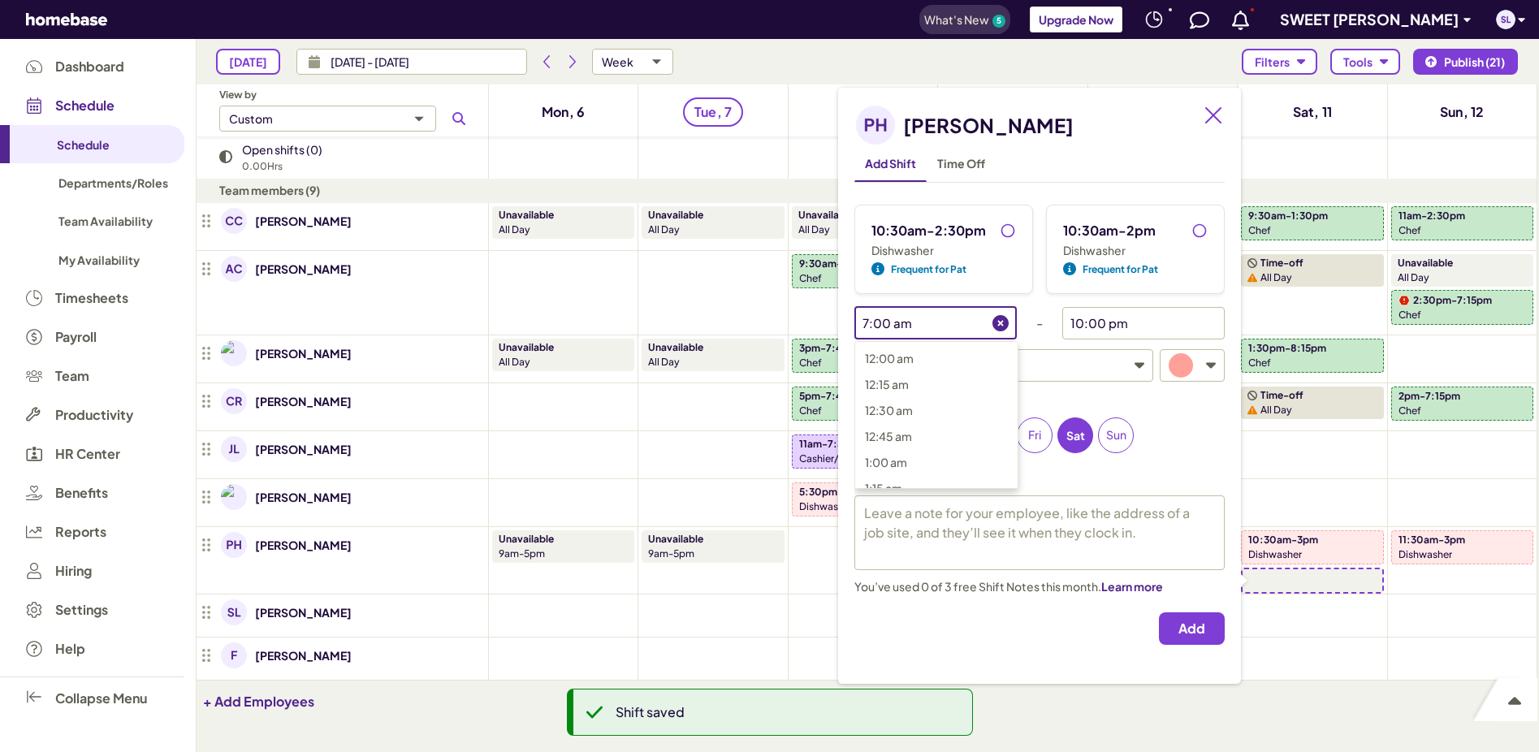
scroll to position [605, 0]
click at [944, 322] on input "7:00 am" at bounding box center [923, 323] width 138 height 32
type textarea "x"
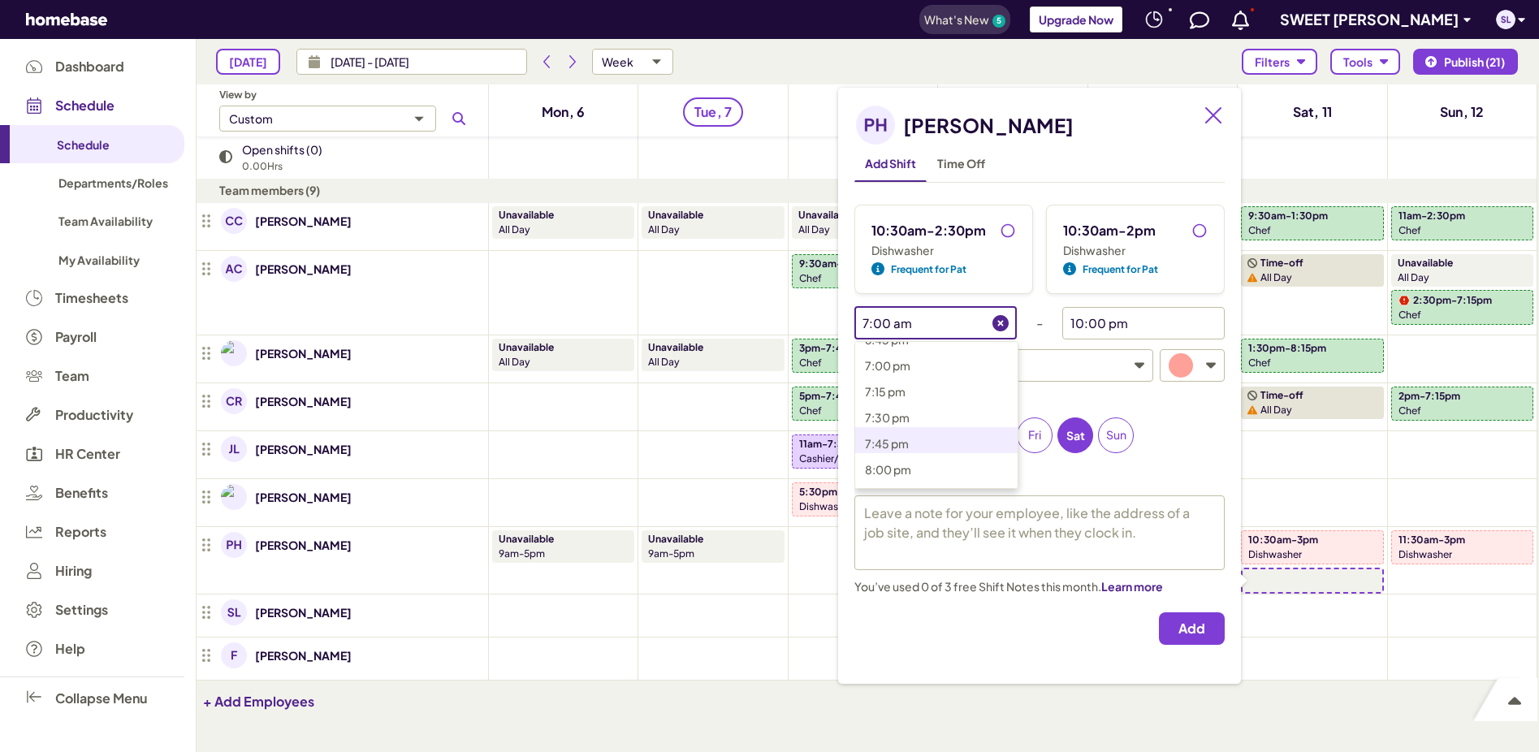
scroll to position [1826, 0]
click at [911, 349] on p "5:30 pm" at bounding box center [946, 351] width 162 height 19
type input "5:30 pm"
type textarea "x"
click at [1145, 325] on input "10:00 pm" at bounding box center [1131, 323] width 138 height 32
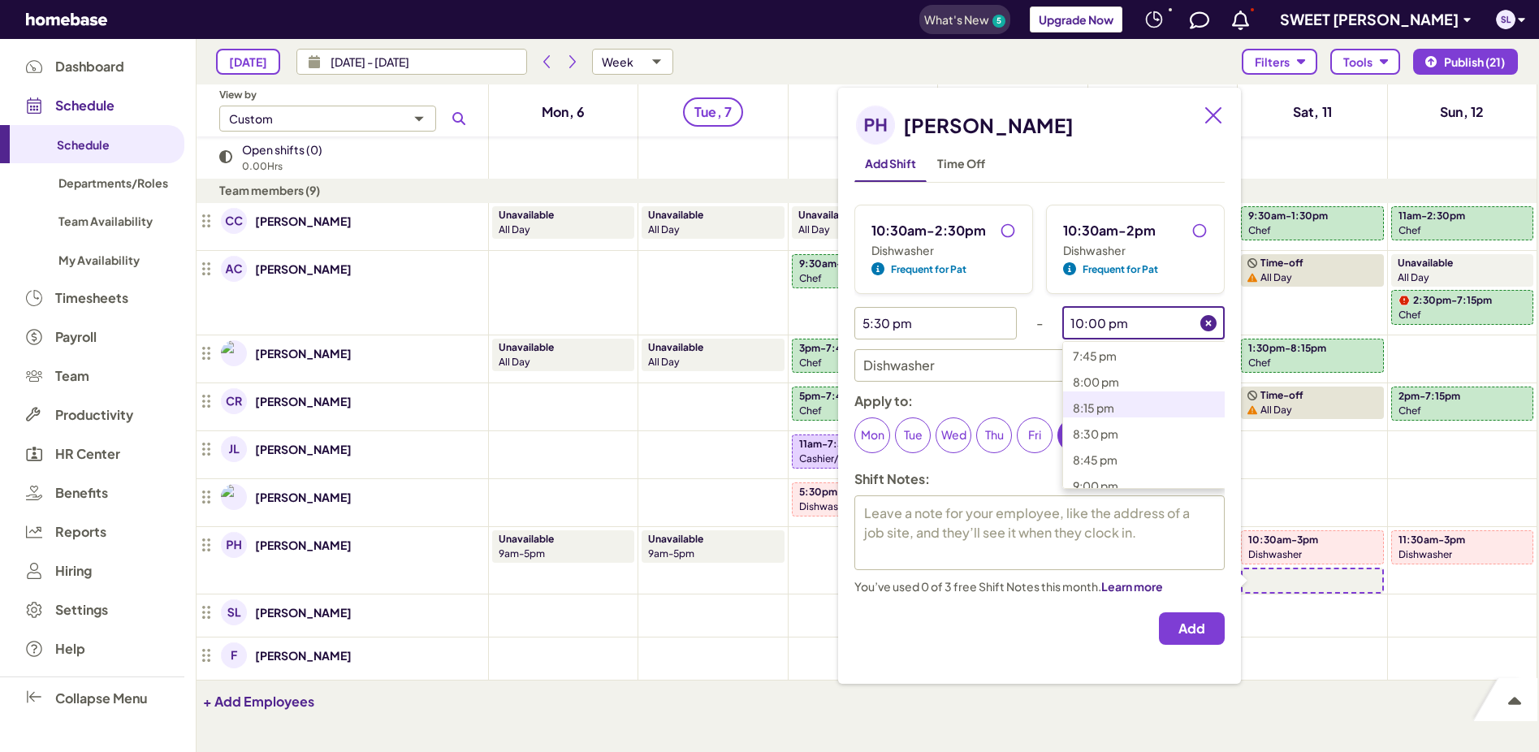
scroll to position [2068, 0]
click at [1128, 398] on p "8:15 pm" at bounding box center [1154, 395] width 162 height 19
type input "8:15 pm"
type textarea "x"
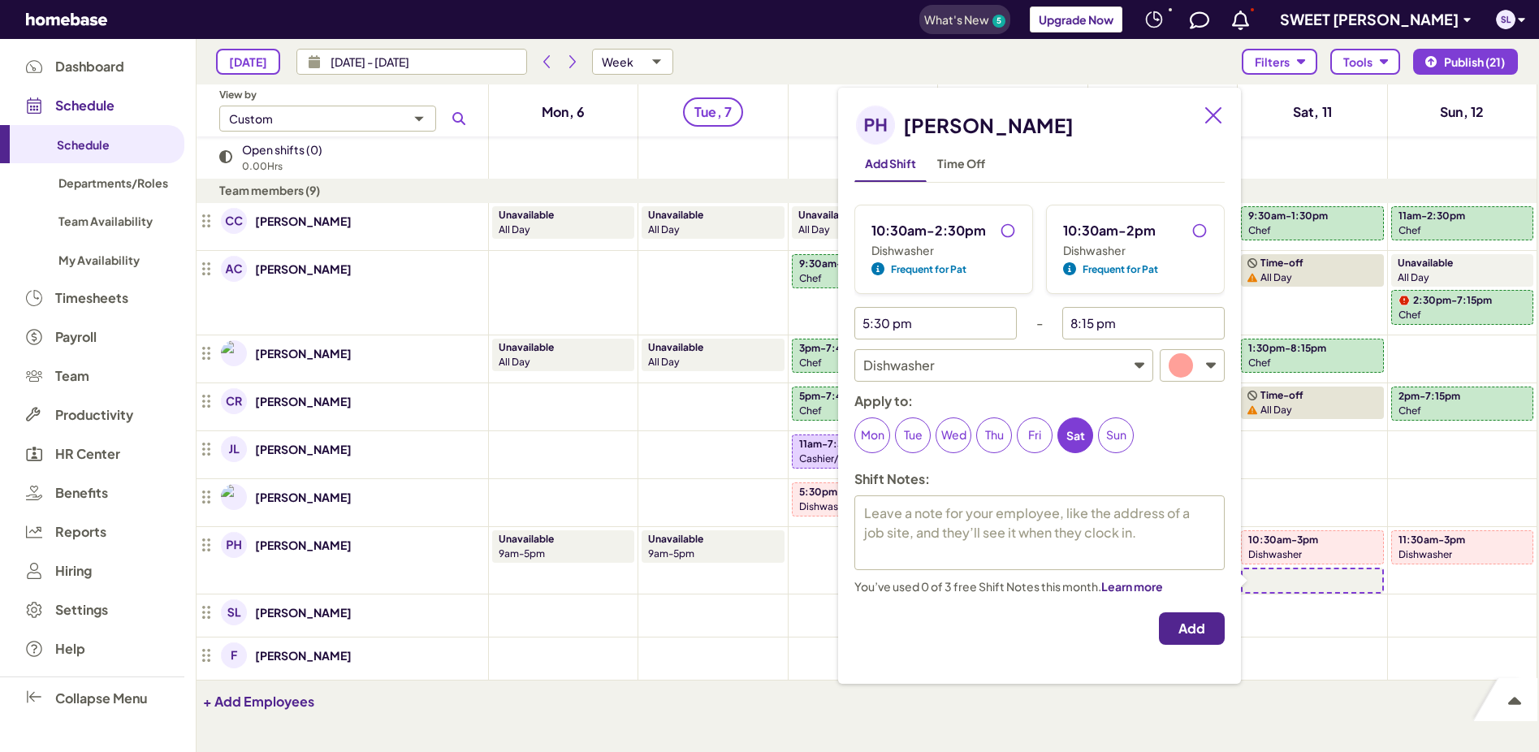
click at [1205, 629] on button "Add" at bounding box center [1192, 628] width 66 height 32
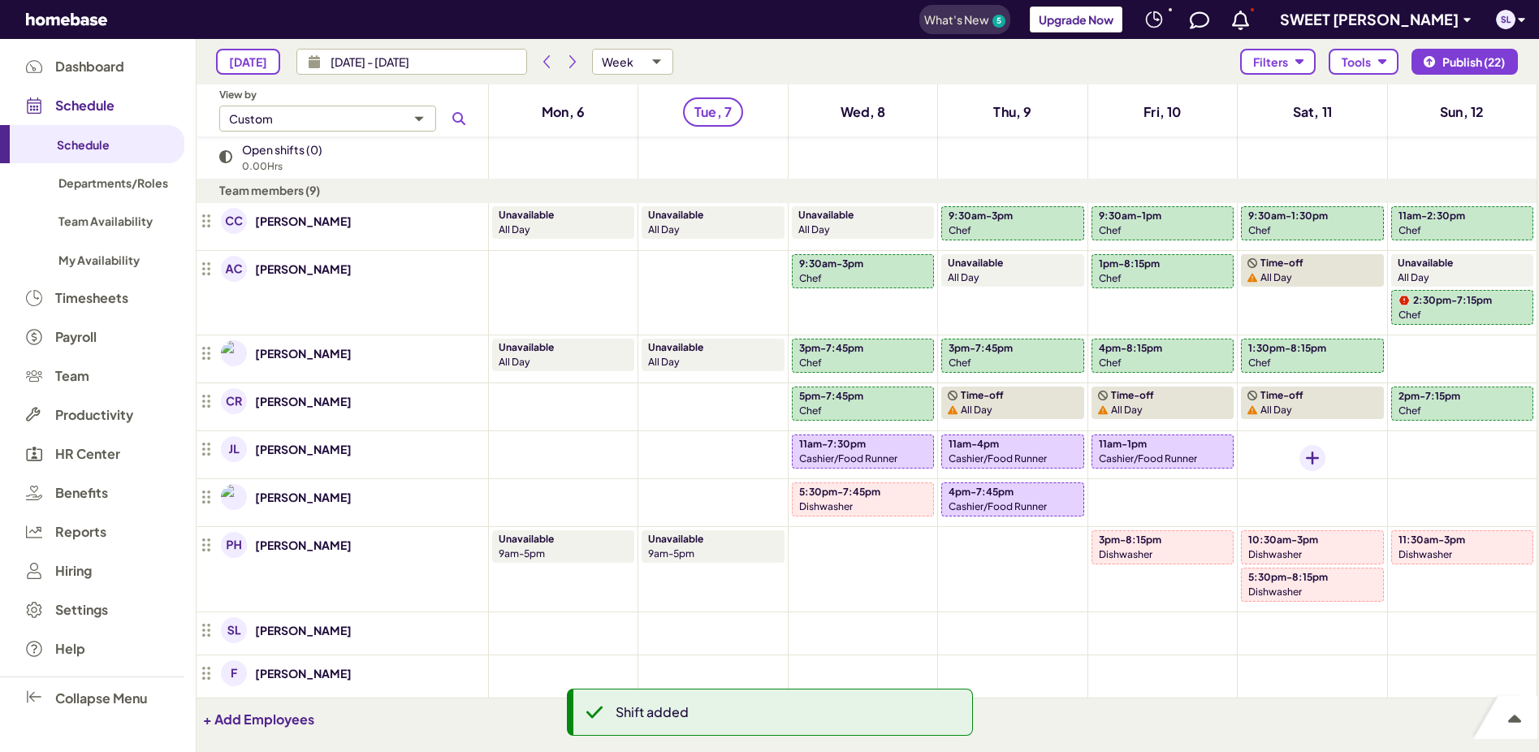
click at [1311, 453] on icon "Add shift" at bounding box center [1312, 458] width 13 height 13
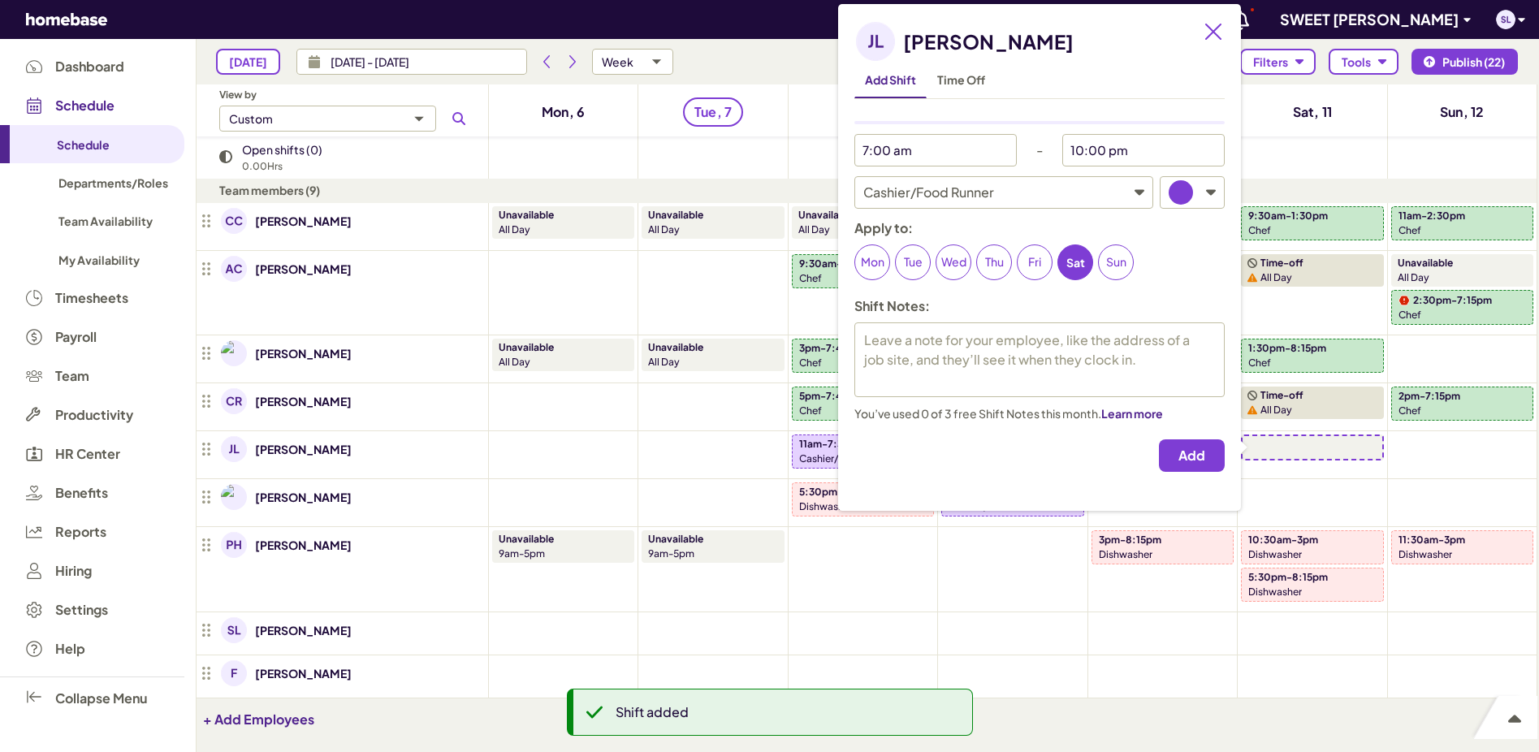
type textarea "x"
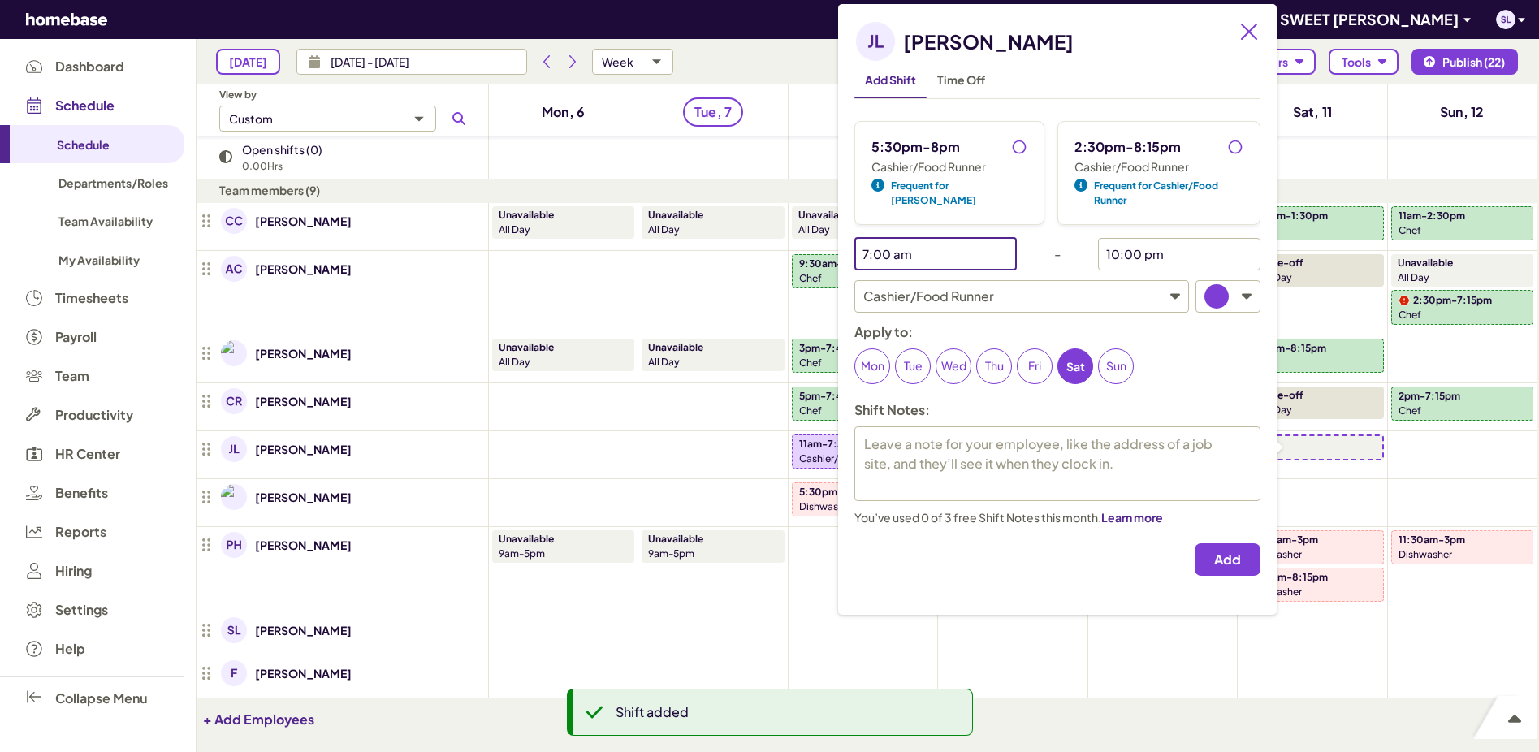
click at [957, 256] on input "7:00 am" at bounding box center [923, 254] width 138 height 32
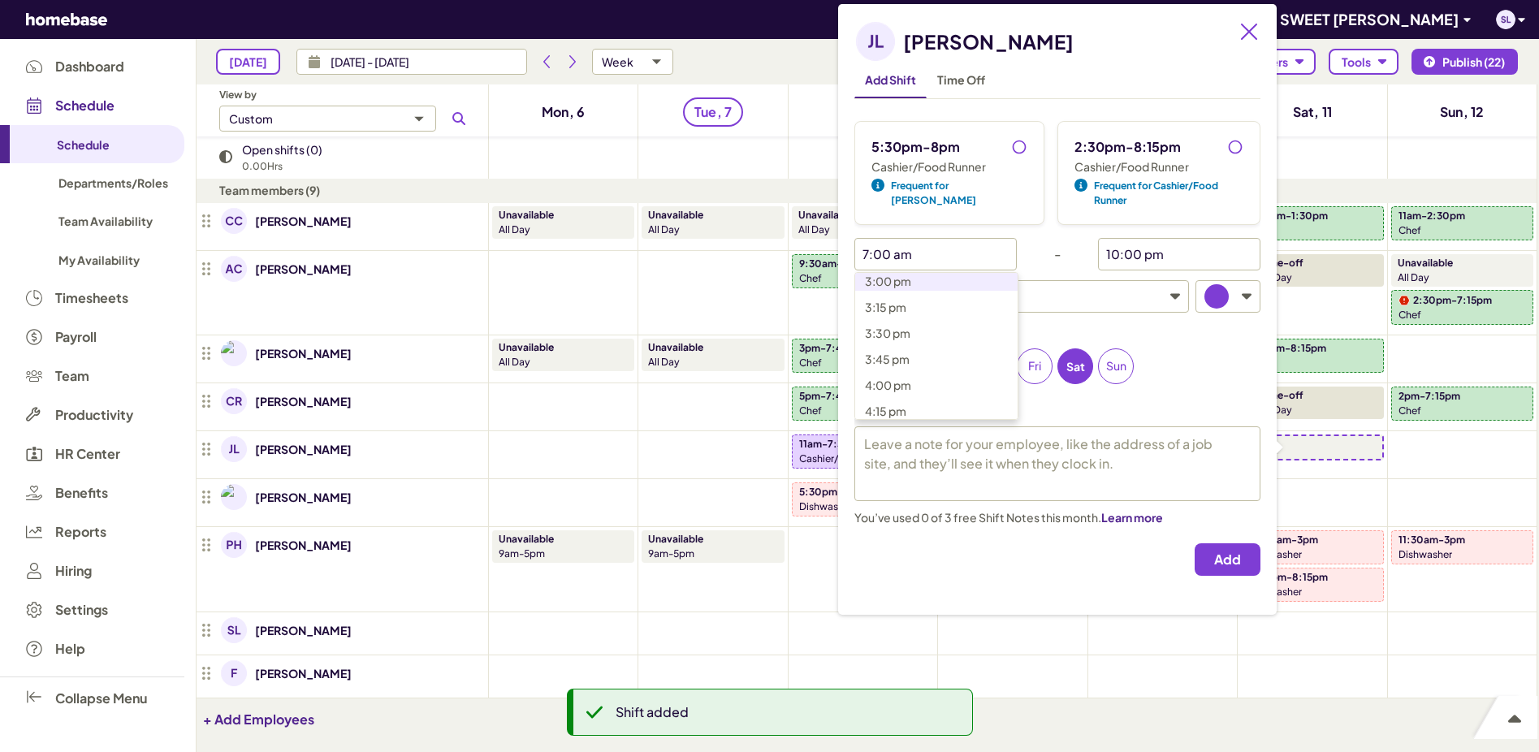
click at [898, 285] on span "3:00 pm" at bounding box center [888, 281] width 46 height 15
type input "3:00 pm"
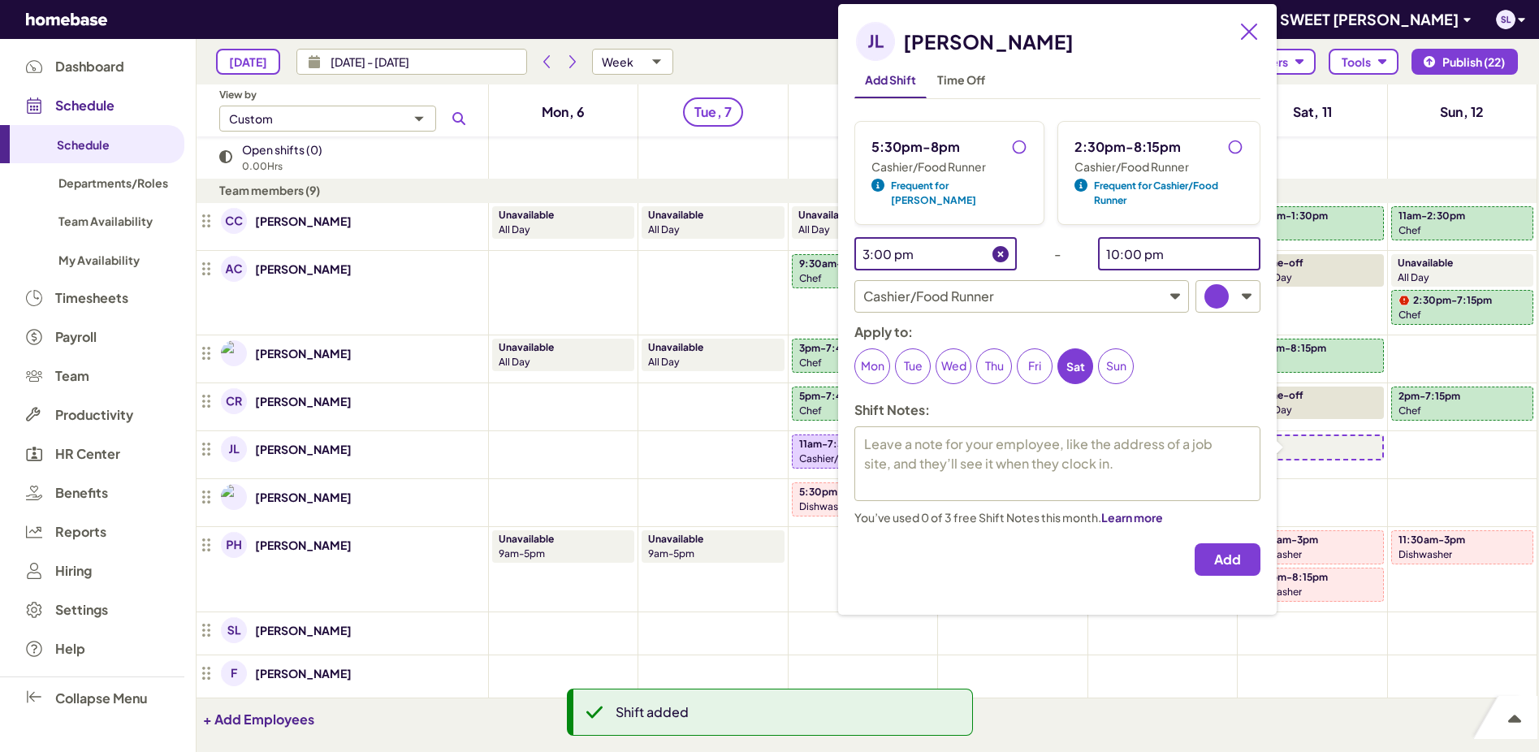
type textarea "x"
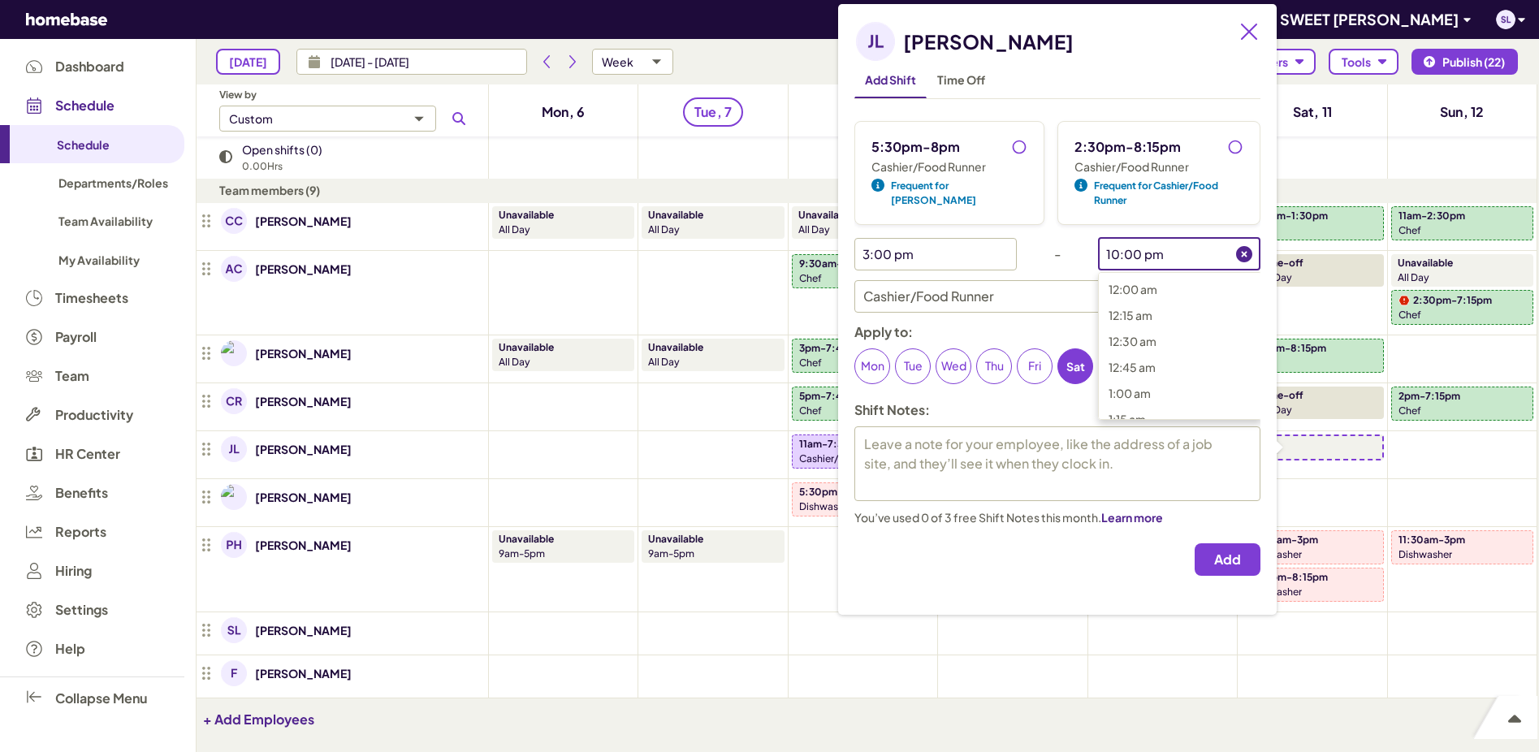
click at [1166, 246] on input "10:00 pm" at bounding box center [1167, 254] width 138 height 32
click at [1165, 385] on p "7:00 pm" at bounding box center [1190, 383] width 162 height 19
type input "7:00 pm"
type textarea "x"
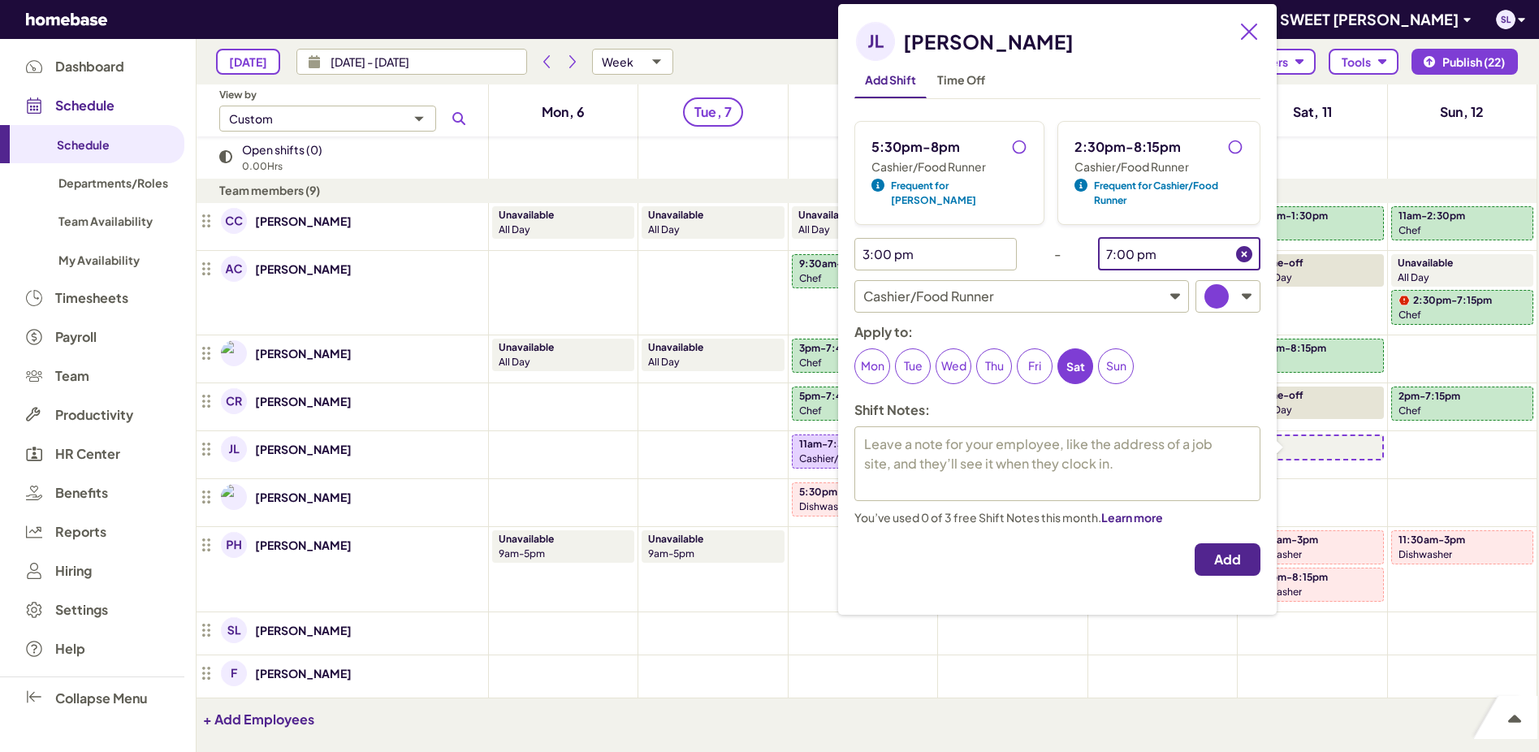
click at [1219, 556] on span "Add" at bounding box center [1227, 559] width 27 height 16
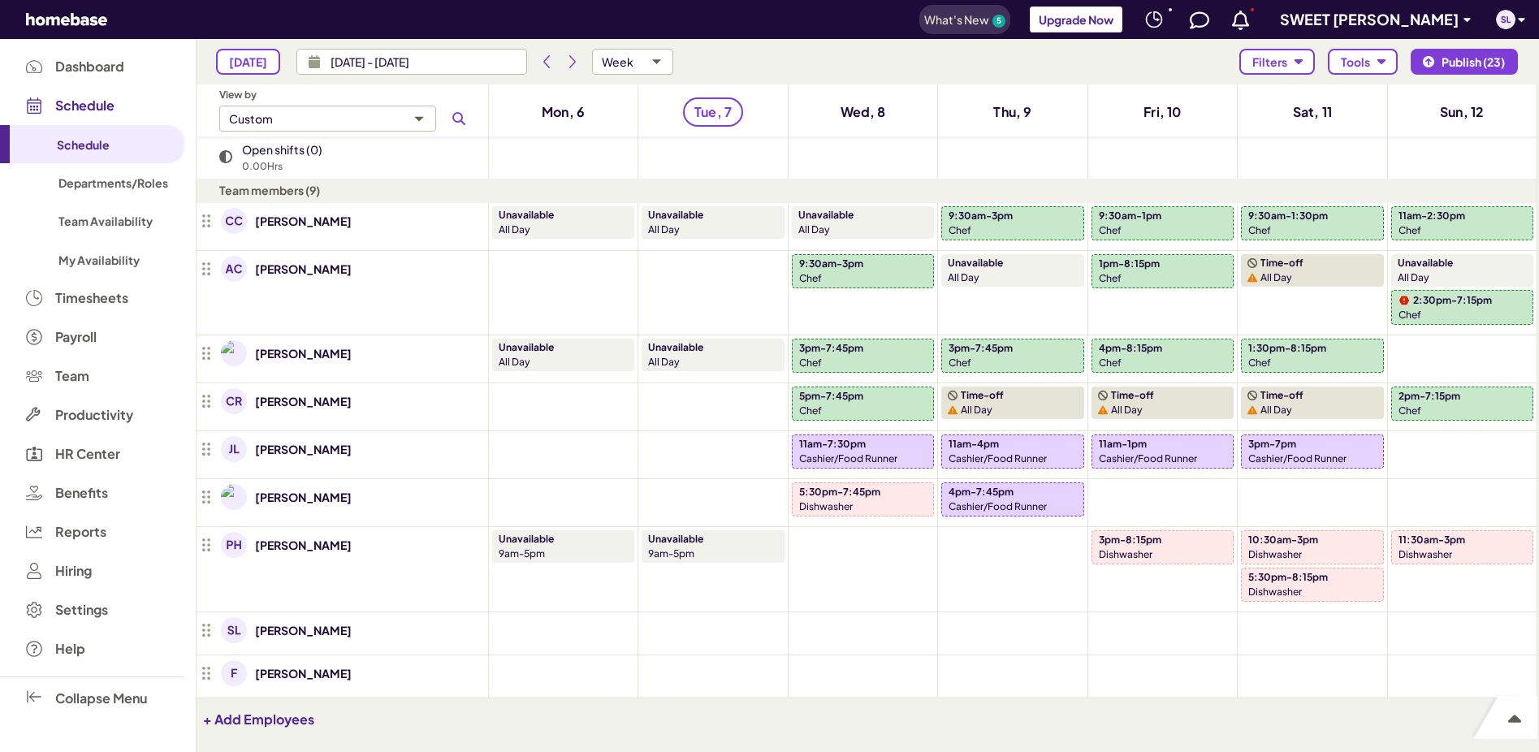
click at [1323, 540] on div "10:30am-3pm" at bounding box center [1312, 540] width 128 height 15
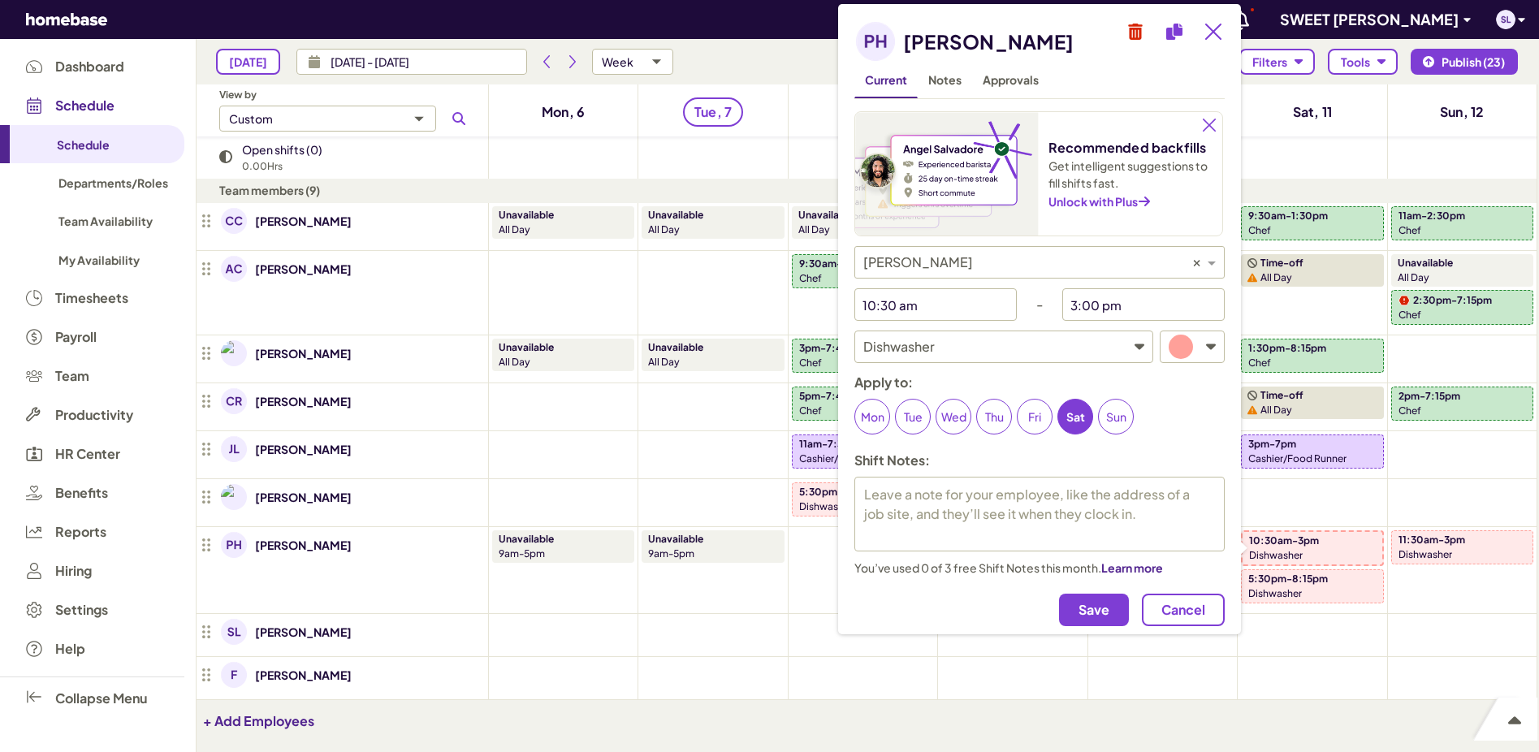
type textarea "x"
click at [1118, 305] on input "3:00 pm" at bounding box center [1131, 304] width 138 height 32
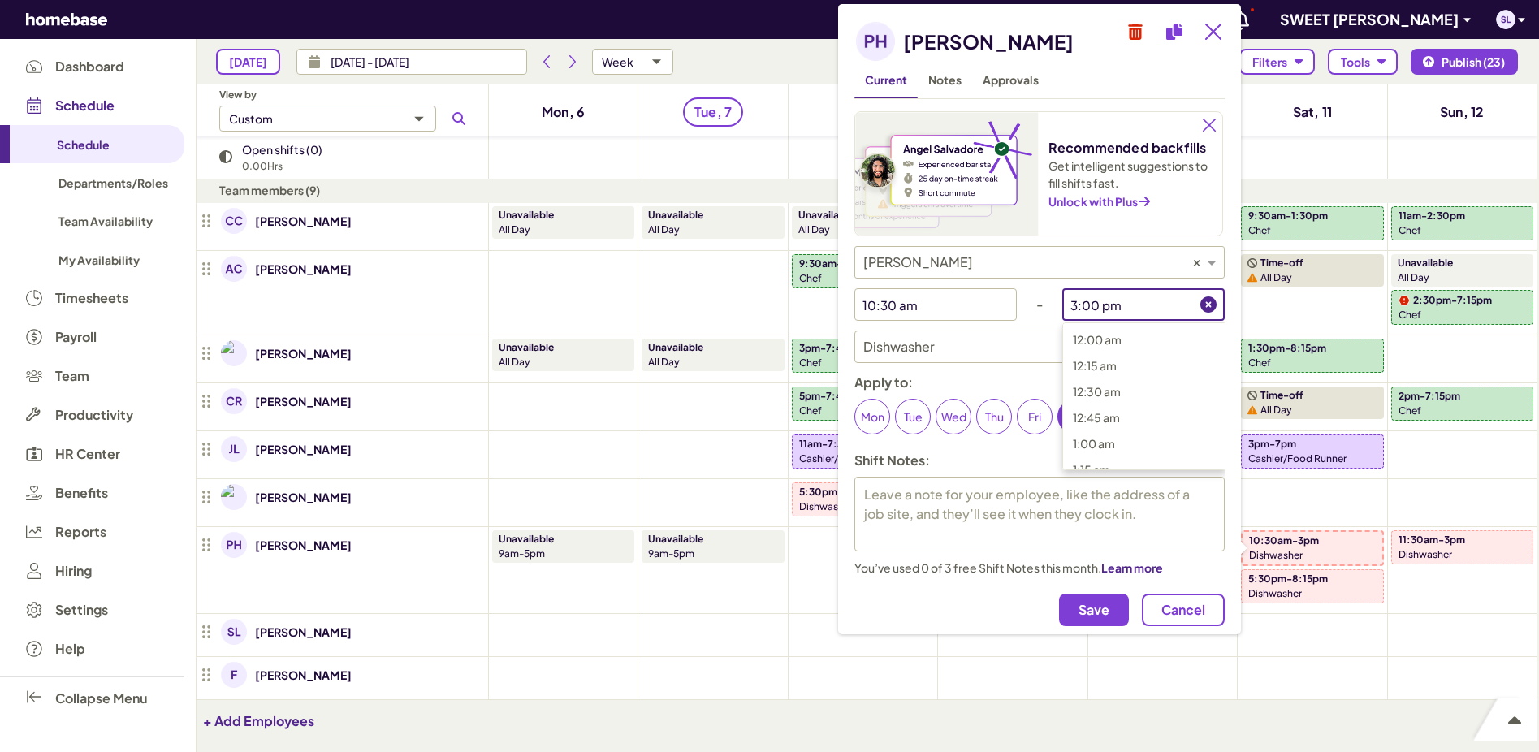
scroll to position [1437, 0]
click at [1106, 410] on span "2:30 pm" at bounding box center [1095, 410] width 45 height 15
type input "2:30 pm"
type textarea "x"
click at [1108, 612] on span "Save" at bounding box center [1094, 610] width 31 height 16
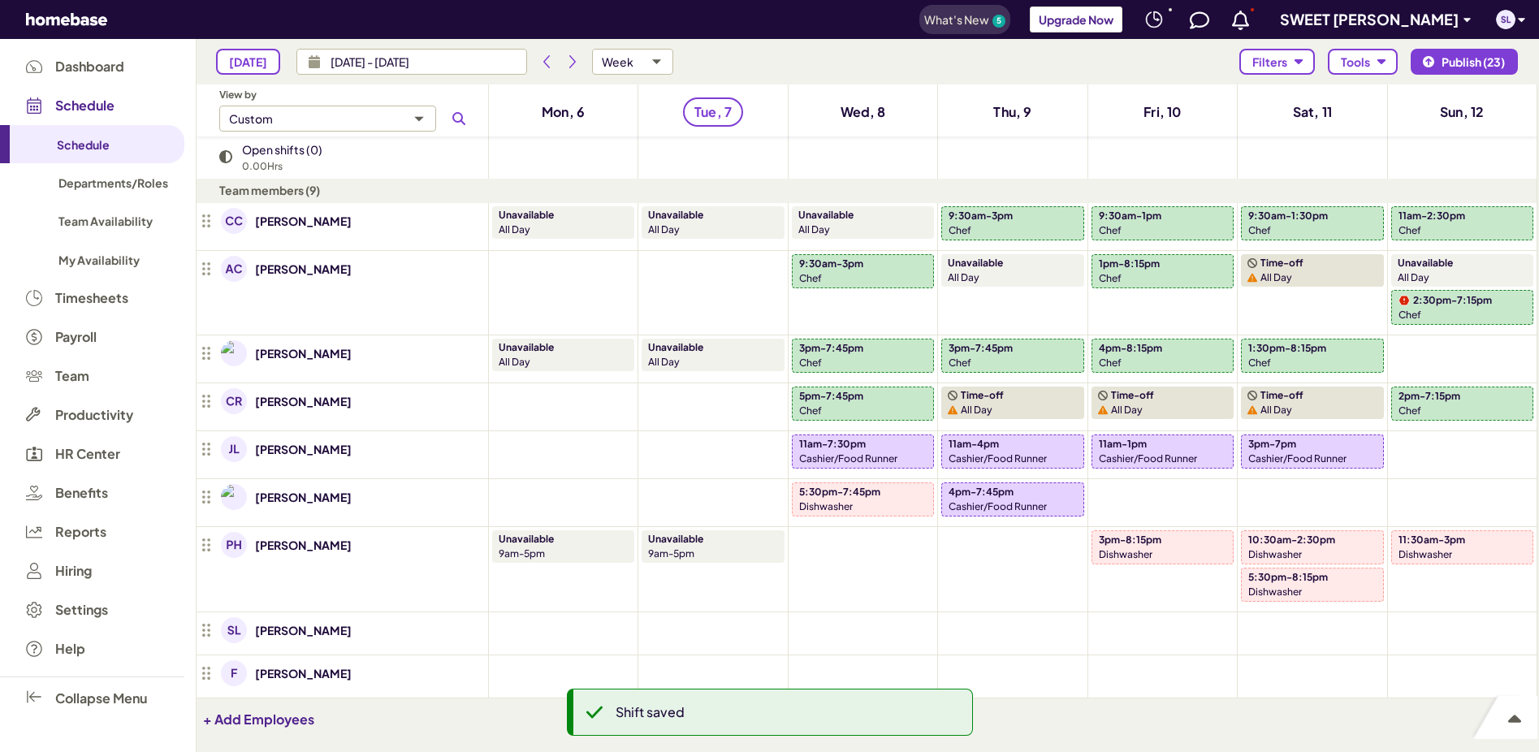
click at [1293, 453] on p "Cashier/Food Runner" at bounding box center [1297, 459] width 98 height 15
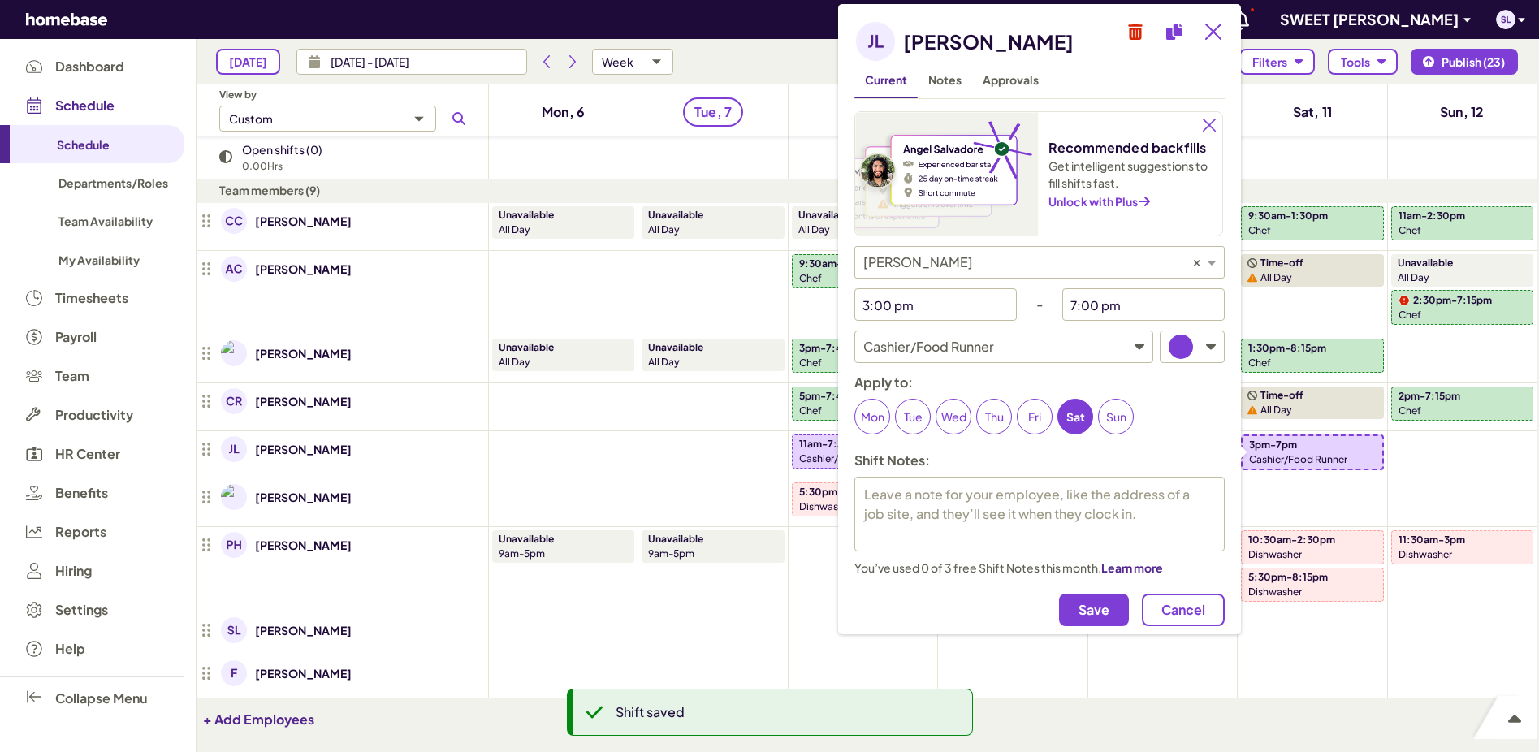
type textarea "x"
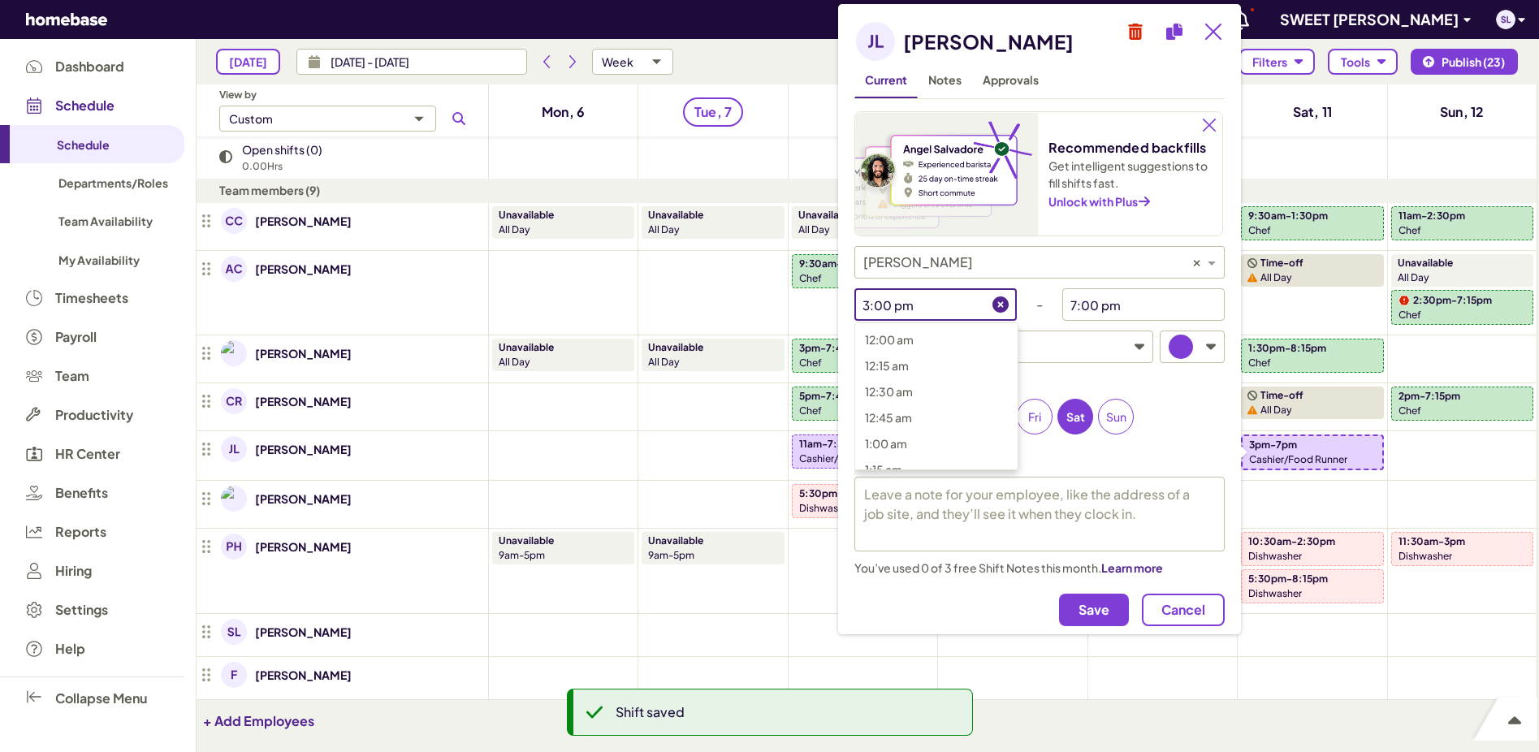
click at [961, 308] on input "3:00 pm" at bounding box center [923, 304] width 138 height 32
click at [896, 404] on span "2:30 pm" at bounding box center [887, 410] width 45 height 15
type input "2:30 pm"
type textarea "x"
click at [1112, 610] on button "Save" at bounding box center [1094, 610] width 70 height 32
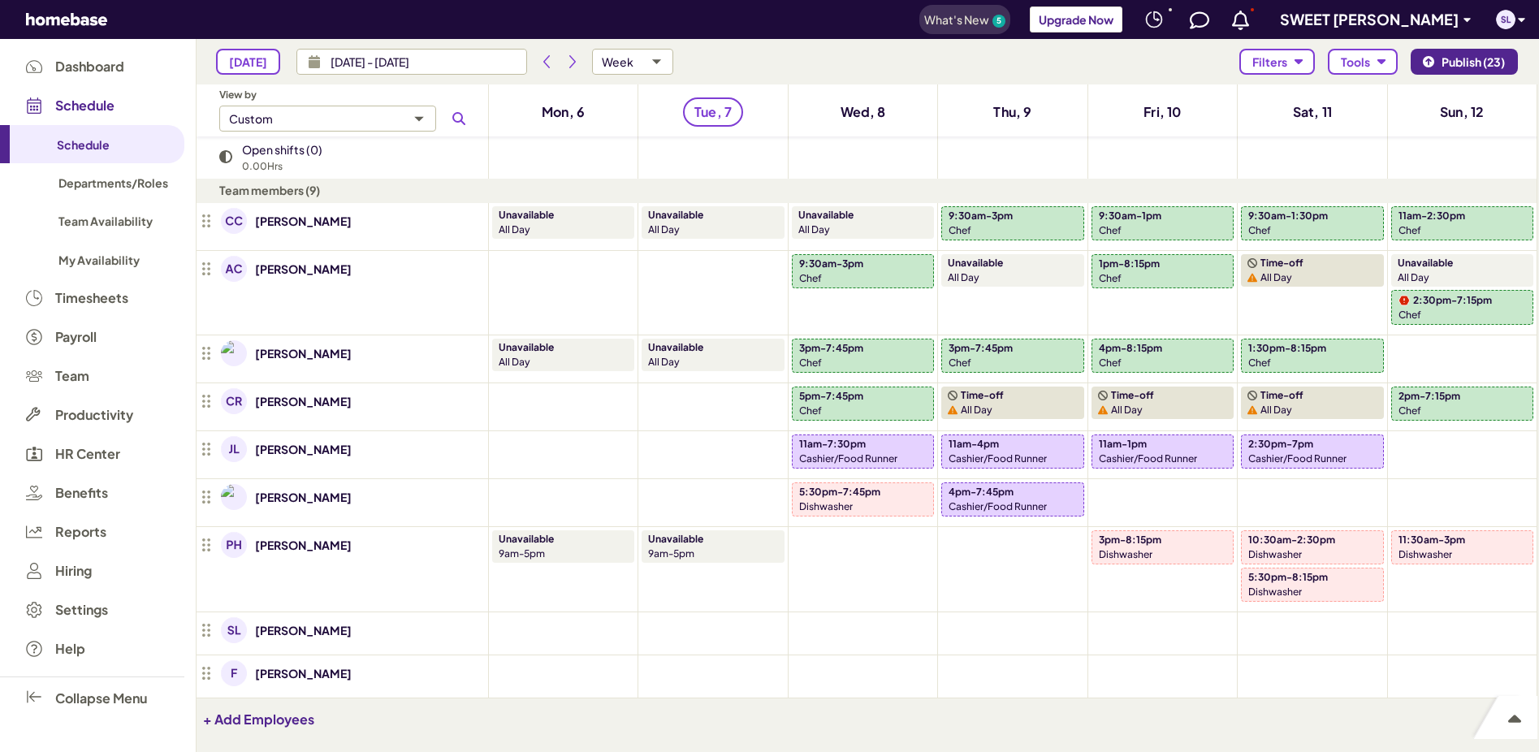
click at [1464, 67] on span "Publish (23)" at bounding box center [1473, 62] width 63 height 14
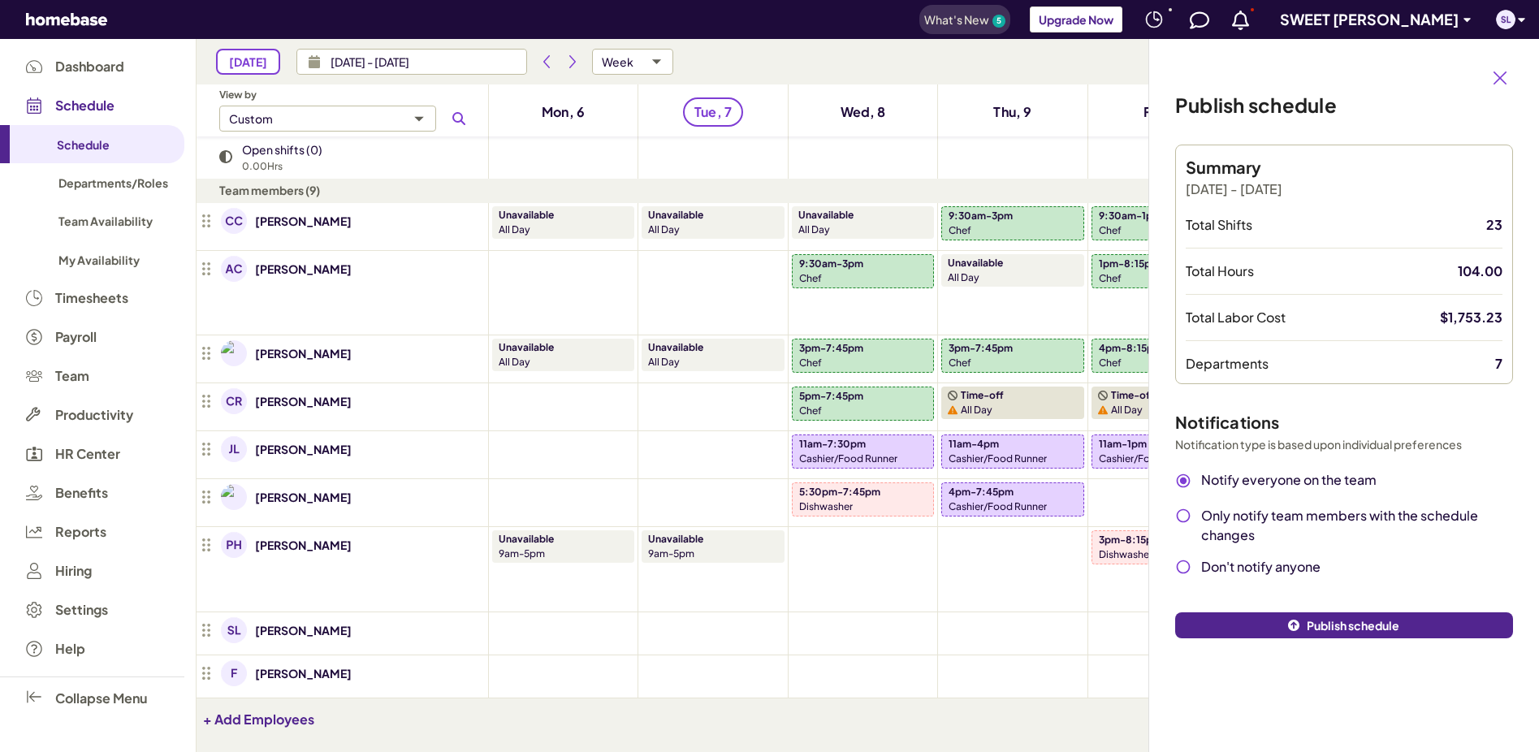
click at [1325, 630] on span "Publish schedule" at bounding box center [1353, 626] width 93 height 14
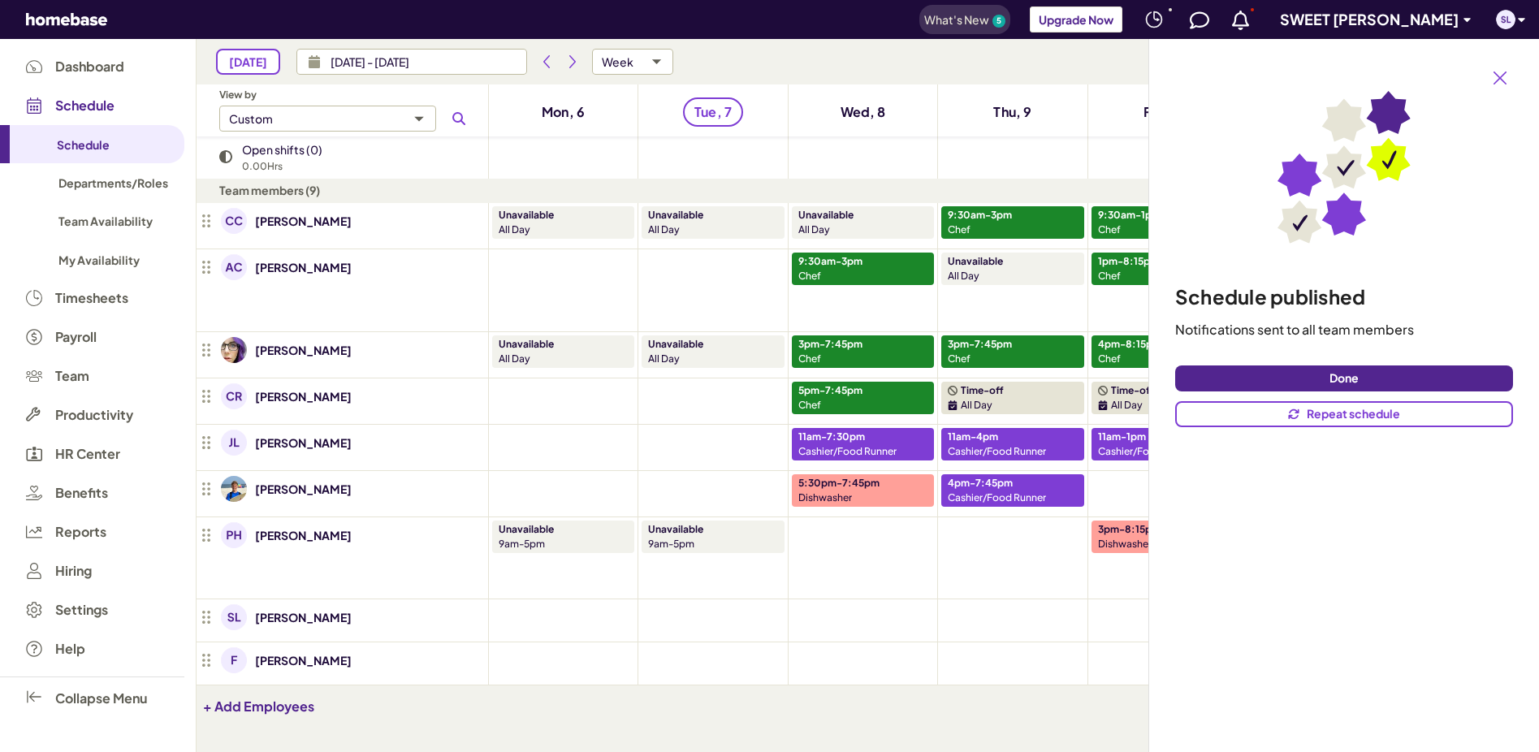
click at [1347, 381] on span "Done" at bounding box center [1344, 378] width 29 height 14
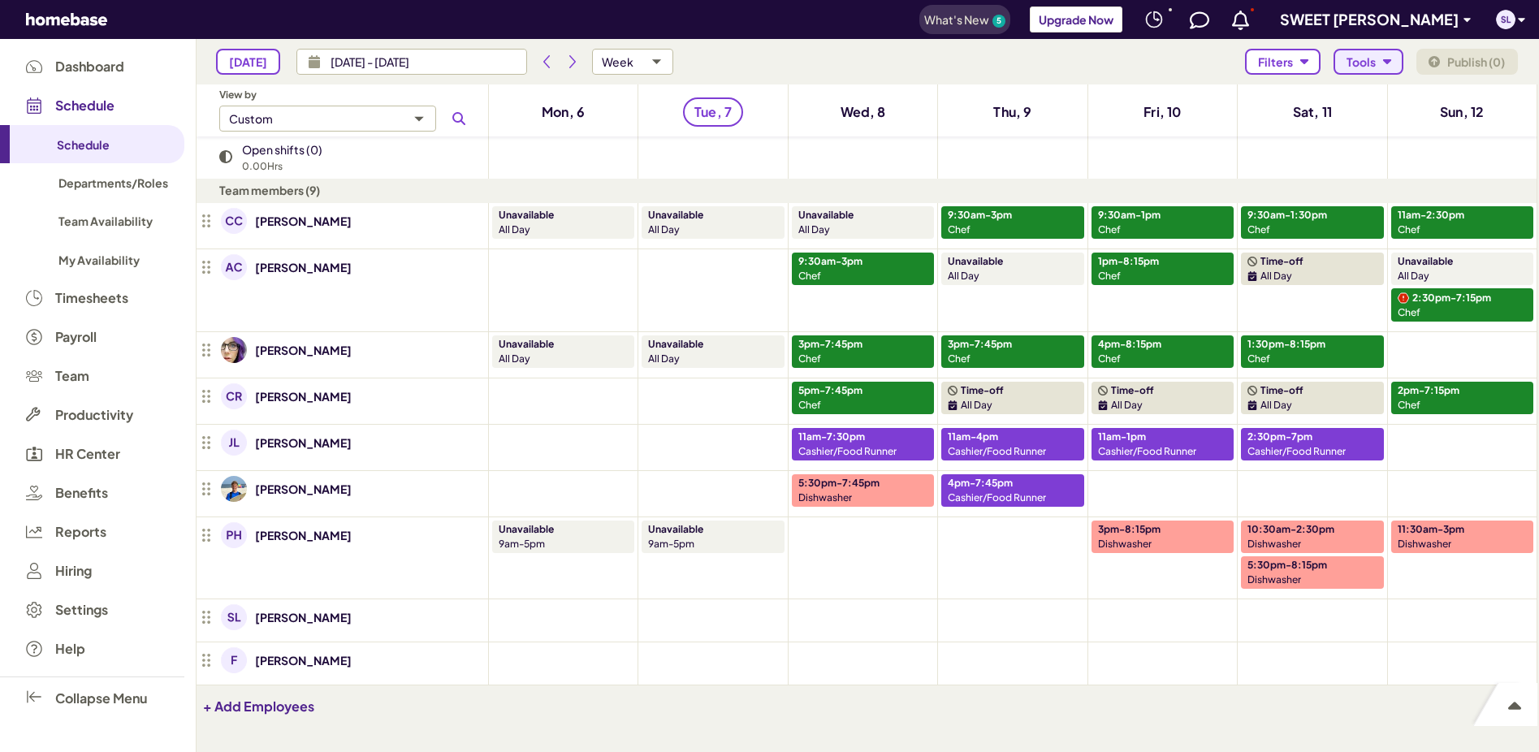
click at [1387, 63] on icon "button" at bounding box center [1387, 61] width 8 height 5
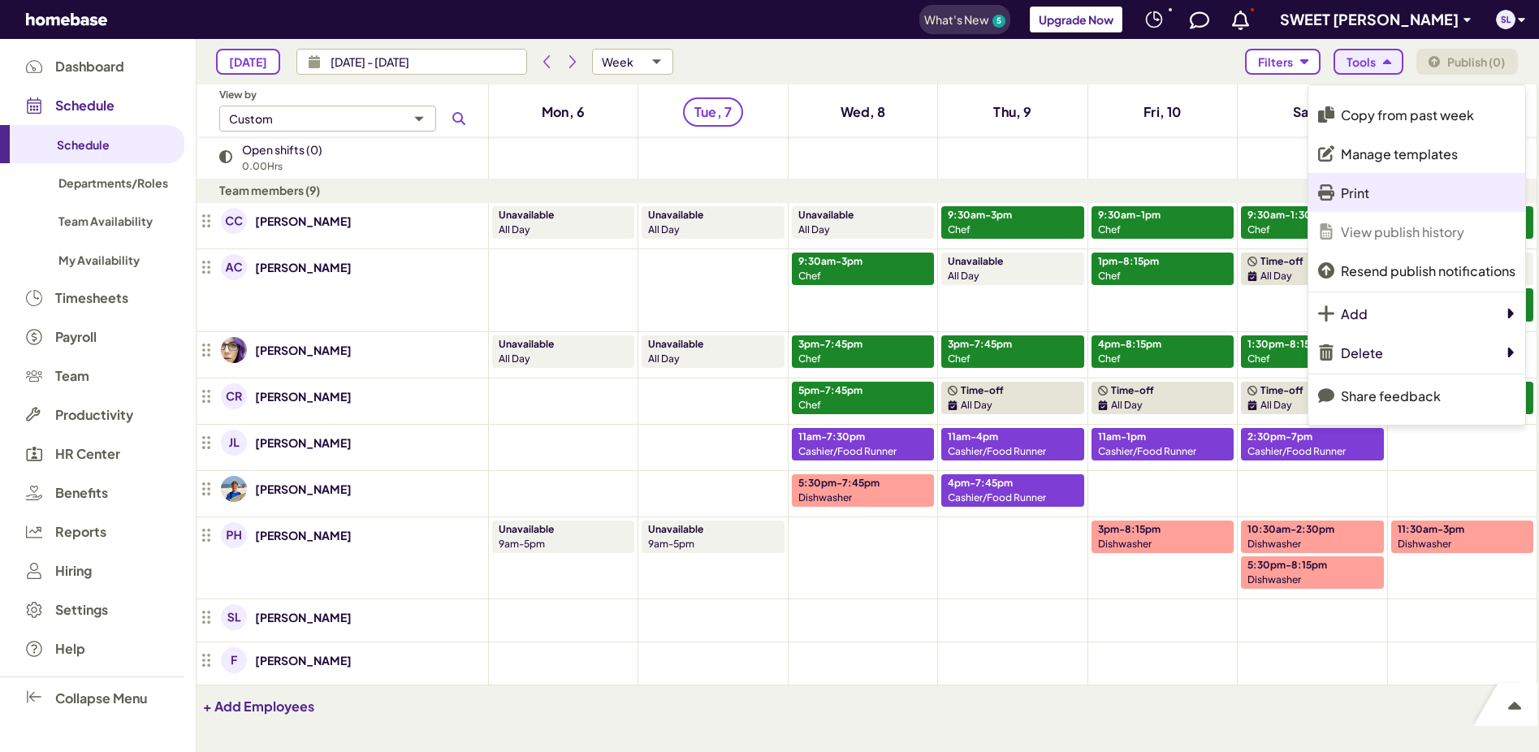
click at [1373, 185] on li "Print" at bounding box center [1416, 192] width 217 height 39
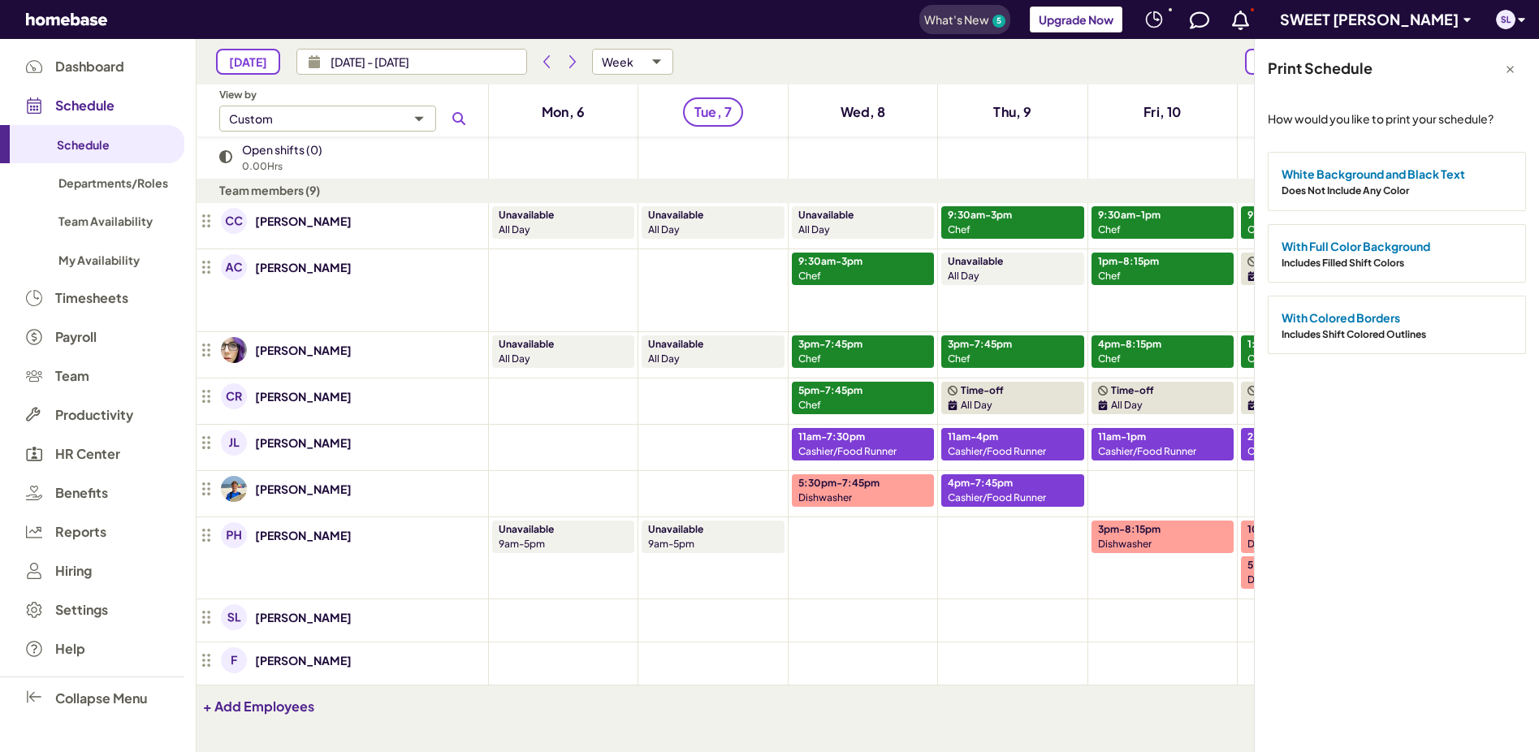
click at [1358, 181] on div "Does Not Include Any Color" at bounding box center [1397, 188] width 231 height 15
